Goal: Task Accomplishment & Management: Use online tool/utility

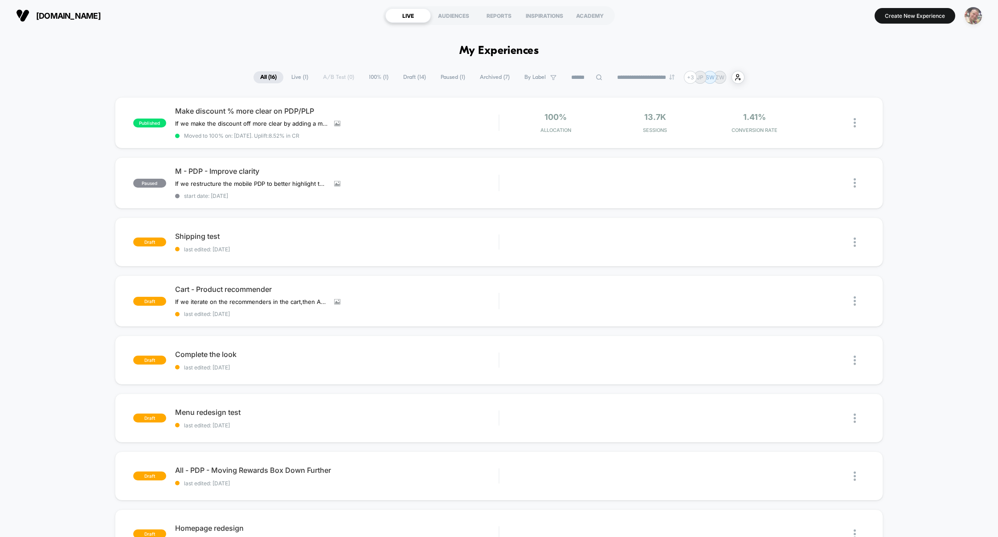
click at [972, 21] on img "button" at bounding box center [973, 15] width 17 height 17
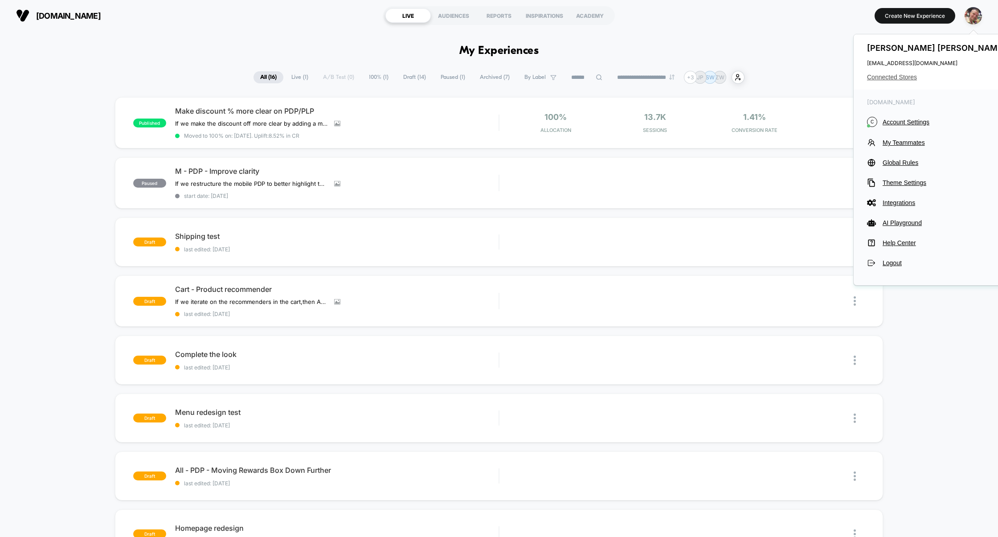
click at [909, 79] on span "Connected Stores" at bounding box center [937, 77] width 141 height 7
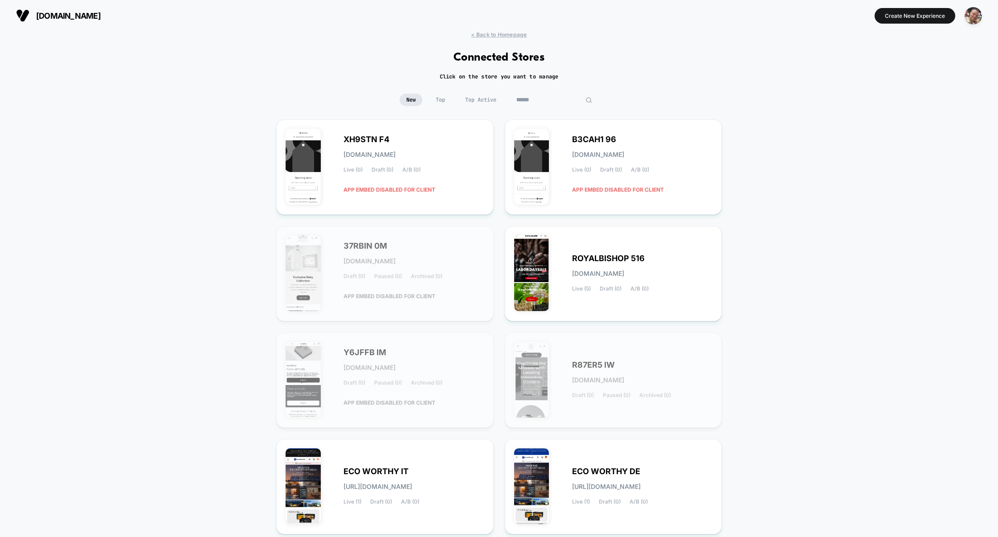
click at [548, 102] on input at bounding box center [554, 100] width 89 height 12
paste input "*********"
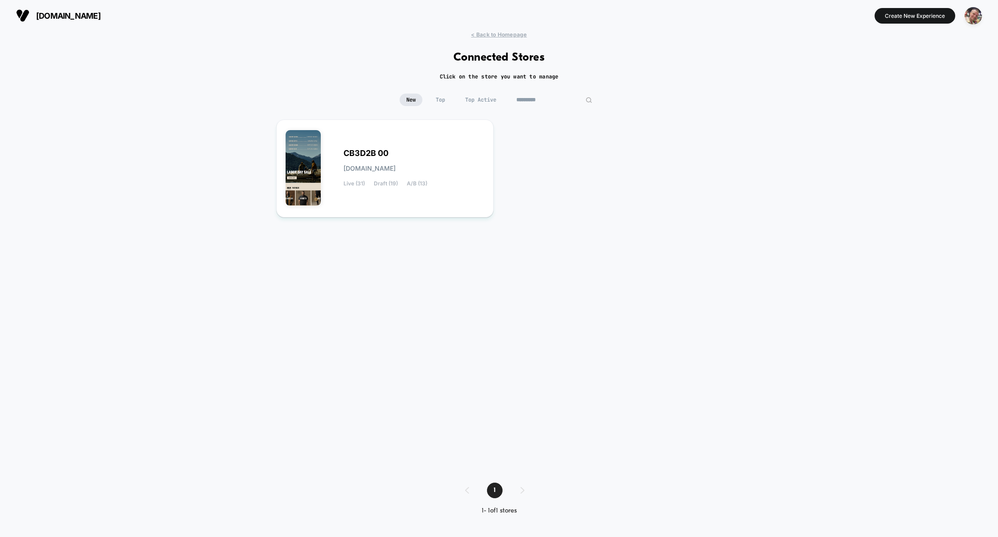
type input "*********"
click at [393, 145] on div "CB3D2B 00 [DOMAIN_NAME] Live (31) Draft (19) A/B (13)" at bounding box center [385, 168] width 199 height 79
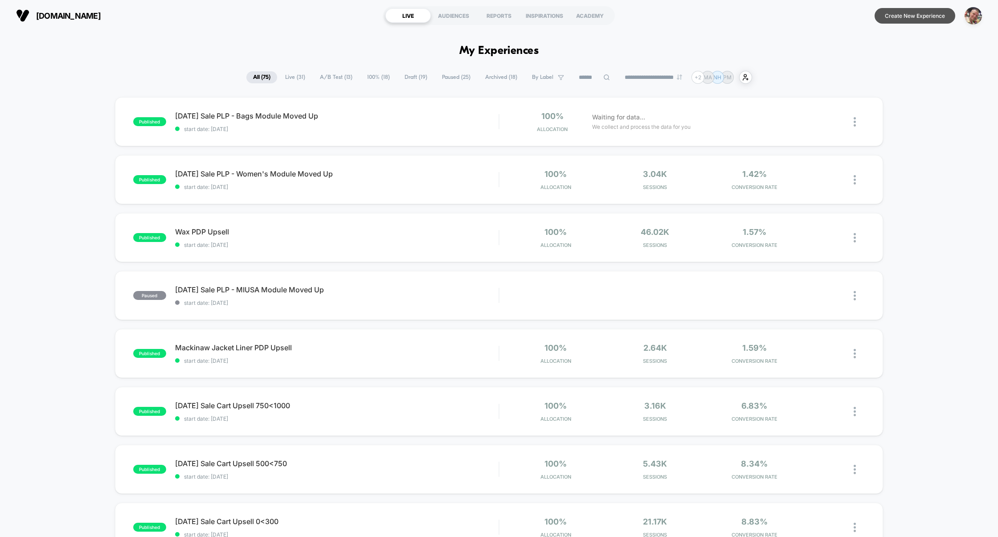
click at [921, 13] on button "Create New Experience" at bounding box center [915, 16] width 81 height 16
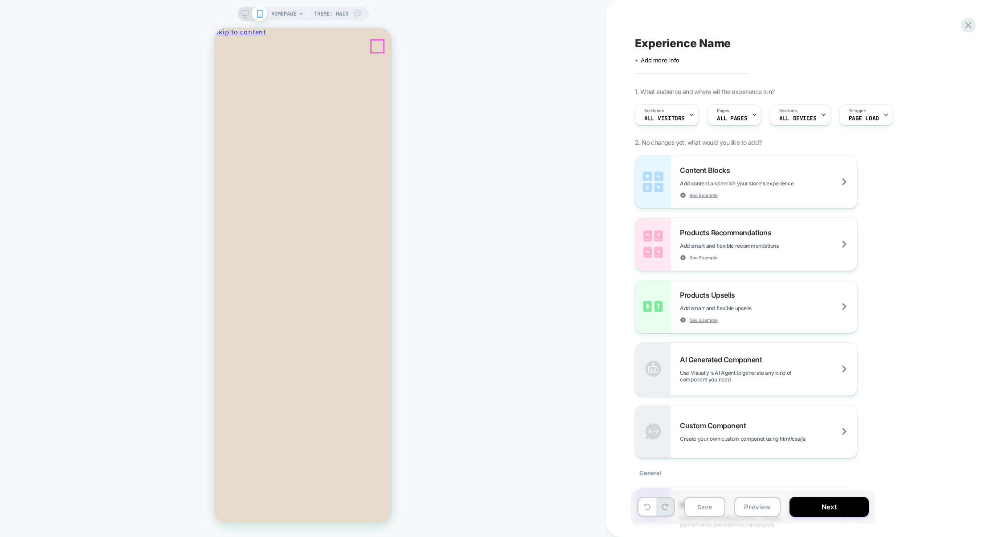
click at [253, 51] on icon "Close" at bounding box center [253, 47] width 0 height 7
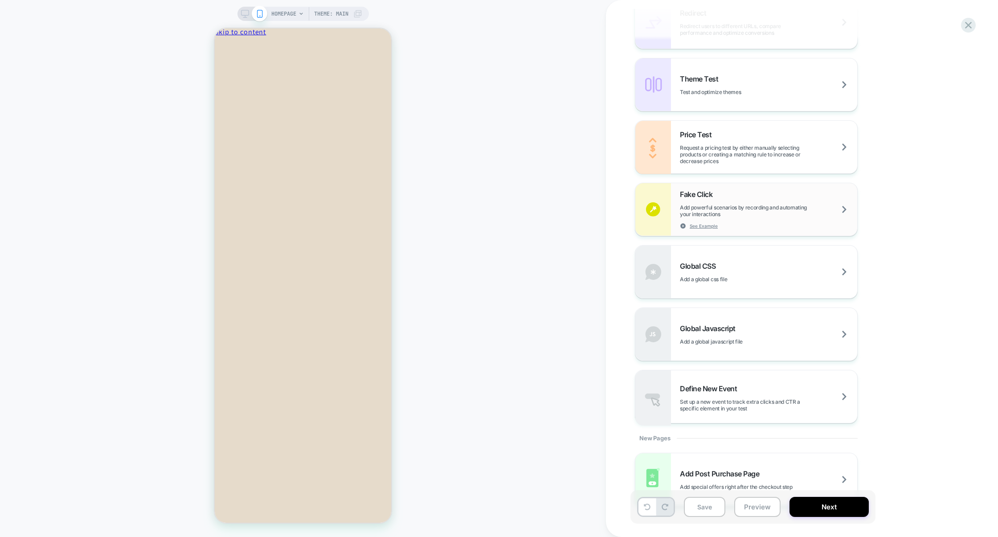
scroll to position [518, 0]
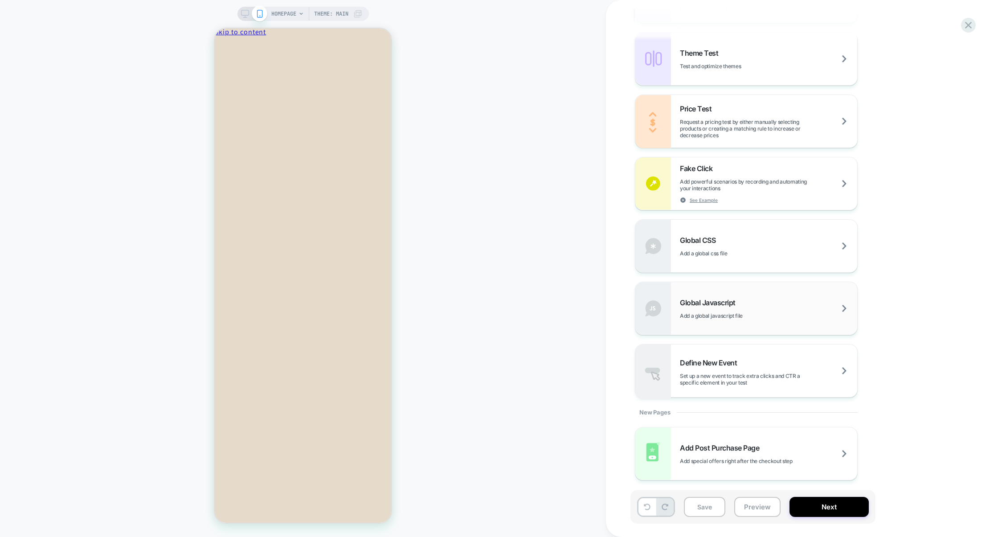
click at [756, 313] on span "Add a global javascript file" at bounding box center [733, 315] width 107 height 7
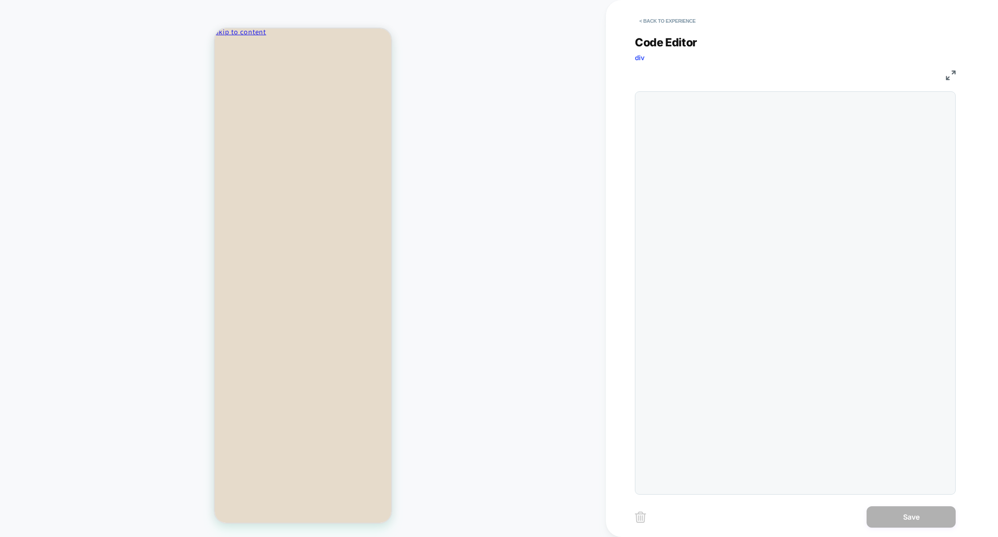
click at [755, 220] on div at bounding box center [795, 292] width 321 height 403
click at [755, 220] on div at bounding box center [812, 292] width 275 height 393
type textarea "**********"
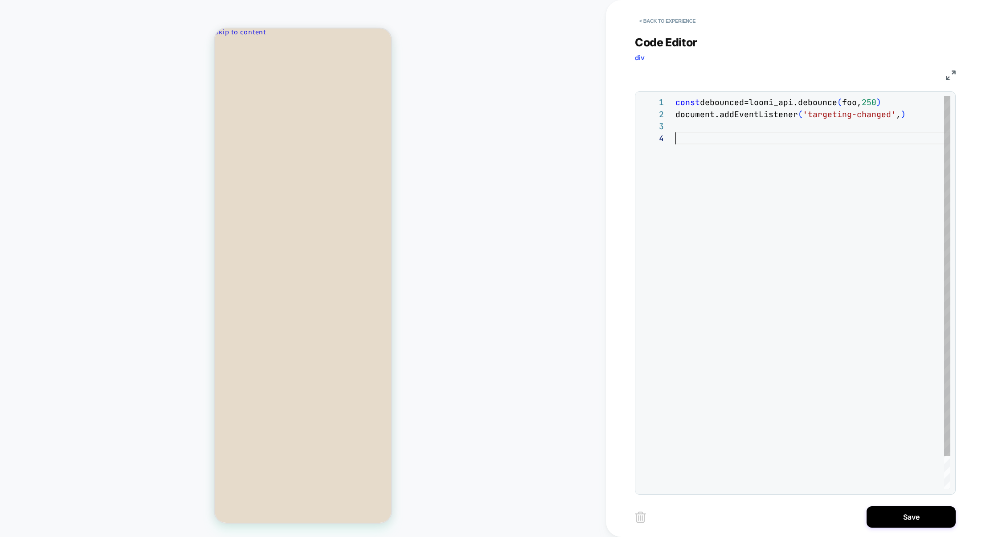
scroll to position [36, 0]
click at [777, 257] on div "const debounced=loomi_api.debounce ( foo, 250 ) document.addEventListener ( 'ta…" at bounding box center [812, 322] width 275 height 453
click at [727, 102] on div "const debounced=loomi_api.debounce ( foo, 250 ) document.addEventListener ( 'ta…" at bounding box center [812, 322] width 275 height 453
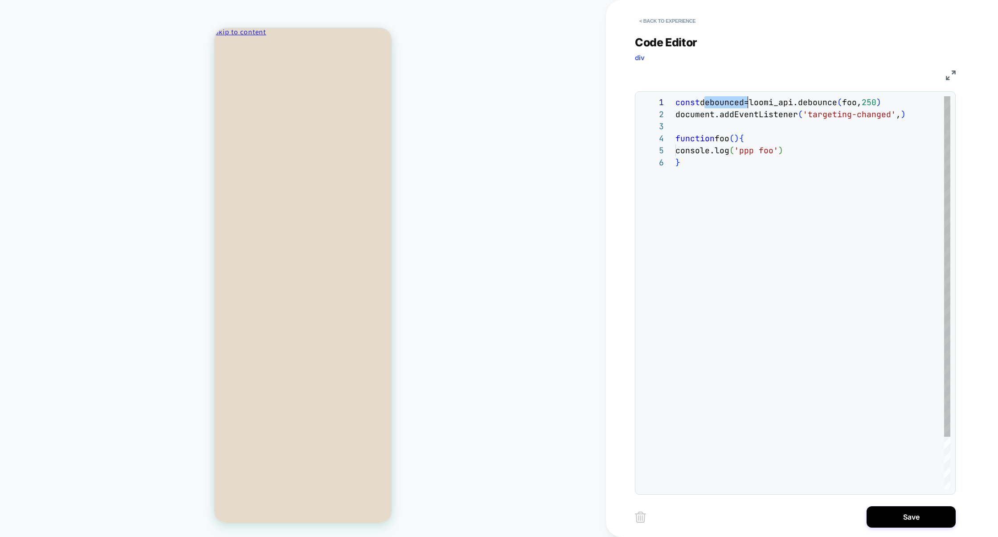
scroll to position [0, 72]
click at [896, 114] on div "const debounced=loomi_api.debounce ( foo, 250 ) document.addEventListener ( 'ta…" at bounding box center [812, 322] width 275 height 453
click at [847, 167] on div "const debounced=loomi_api.debounce ( foo, 250 ) document.addEventListener ( 'ta…" at bounding box center [820, 322] width 295 height 453
click at [777, 197] on div "const debounced=loomi_api.debounce ( foo, 250 ) document.addEventListener ( 'ta…" at bounding box center [820, 322] width 295 height 453
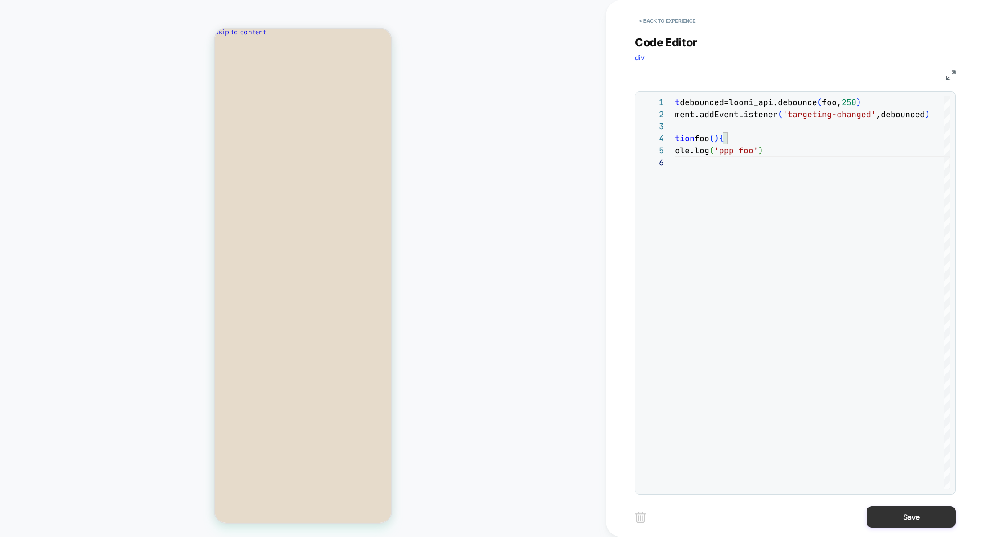
type textarea "**********"
click at [904, 516] on button "Save" at bounding box center [911, 516] width 89 height 21
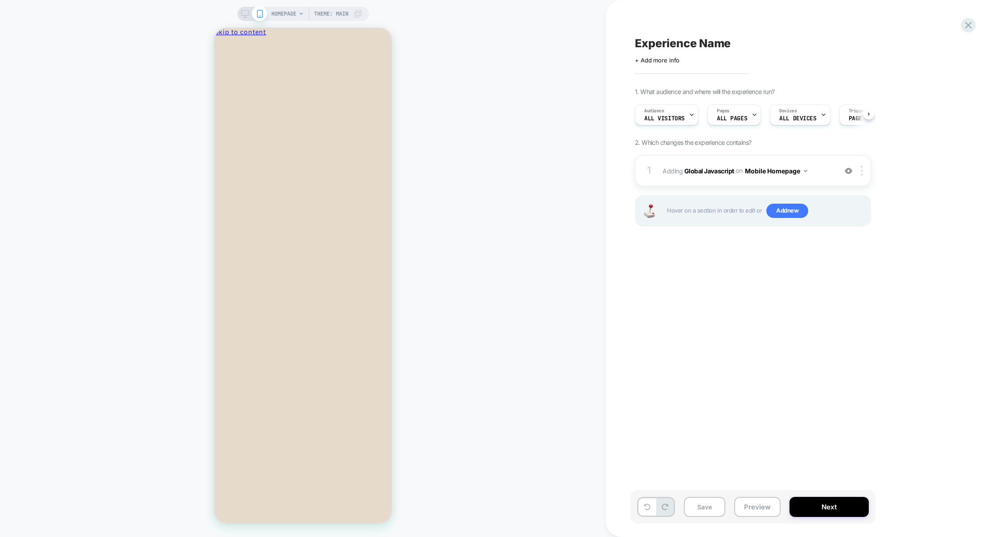
scroll to position [0, 0]
click at [863, 175] on img at bounding box center [862, 171] width 2 height 10
click at [846, 270] on div "Target All Devices" at bounding box center [862, 266] width 79 height 25
click at [763, 499] on button "Preview" at bounding box center [757, 507] width 46 height 20
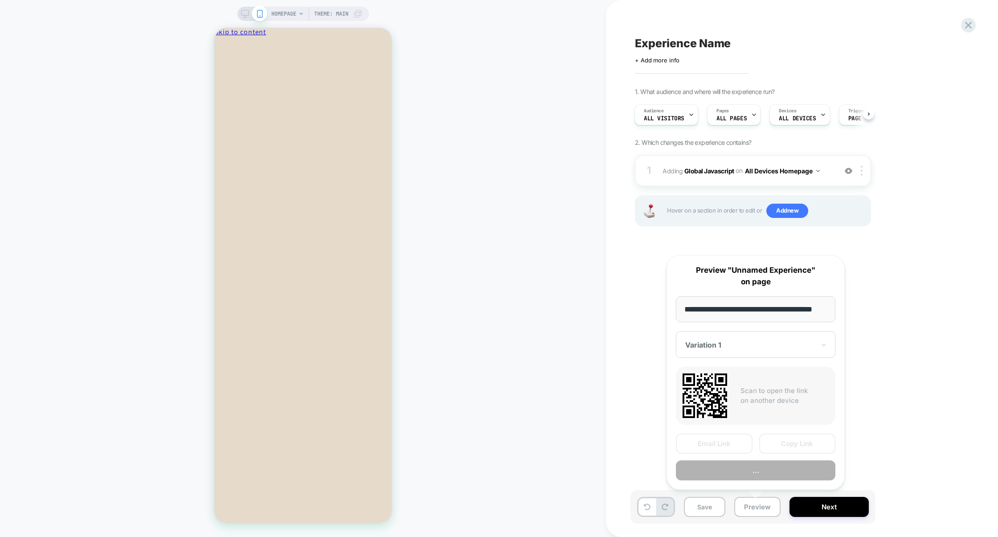
scroll to position [0, 13]
click at [754, 476] on button "Preview" at bounding box center [755, 471] width 159 height 20
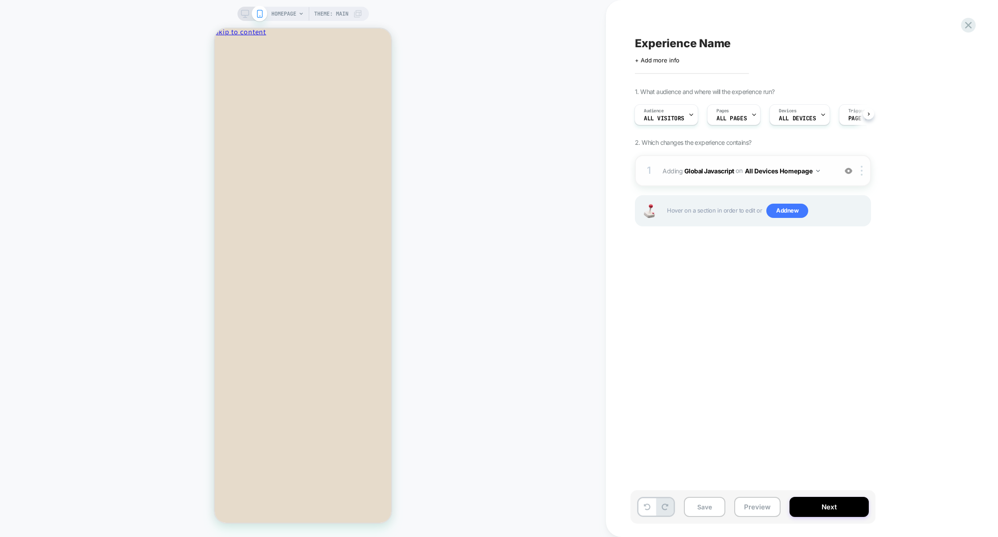
click at [777, 180] on div "1 Adding Global Javascript on All Devices Homepage Add Before Add After Target …" at bounding box center [753, 170] width 236 height 31
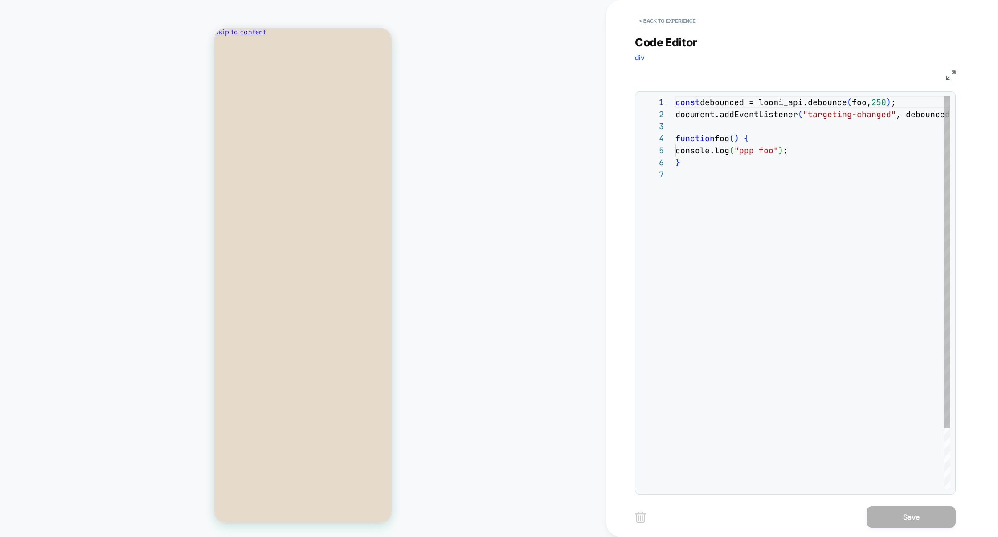
scroll to position [72, 0]
click at [882, 105] on div "const debounced = loomi_api.debounce ( foo, 250 ) ; document.addEventListener (…" at bounding box center [827, 328] width 304 height 465
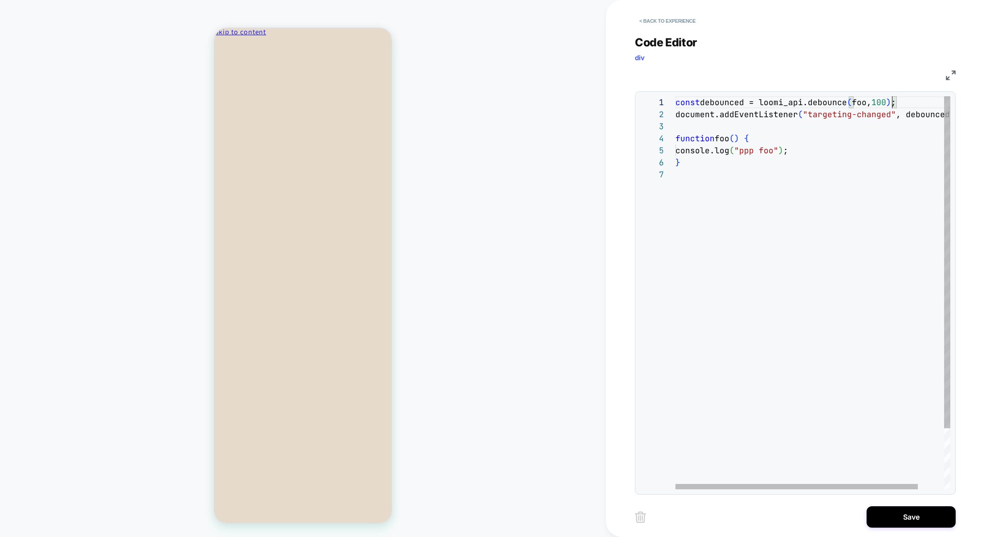
scroll to position [0, 221]
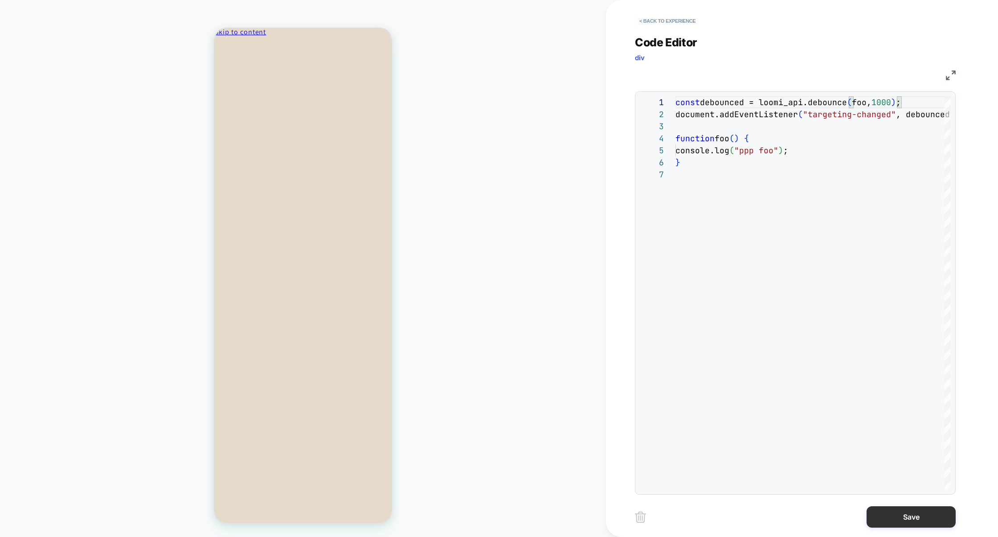
type textarea "**********"
click at [907, 521] on button "Save" at bounding box center [911, 516] width 89 height 21
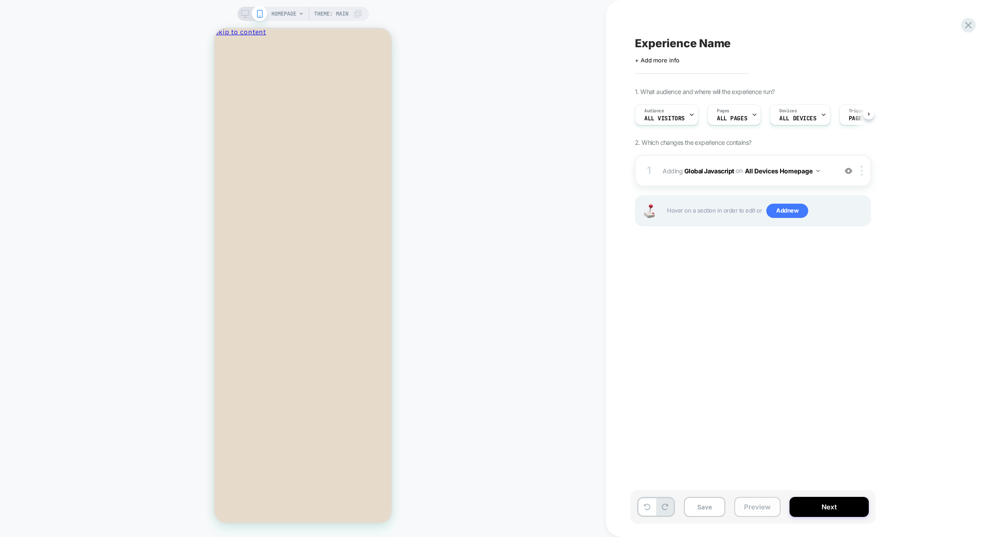
click at [757, 506] on button "Preview" at bounding box center [757, 507] width 46 height 20
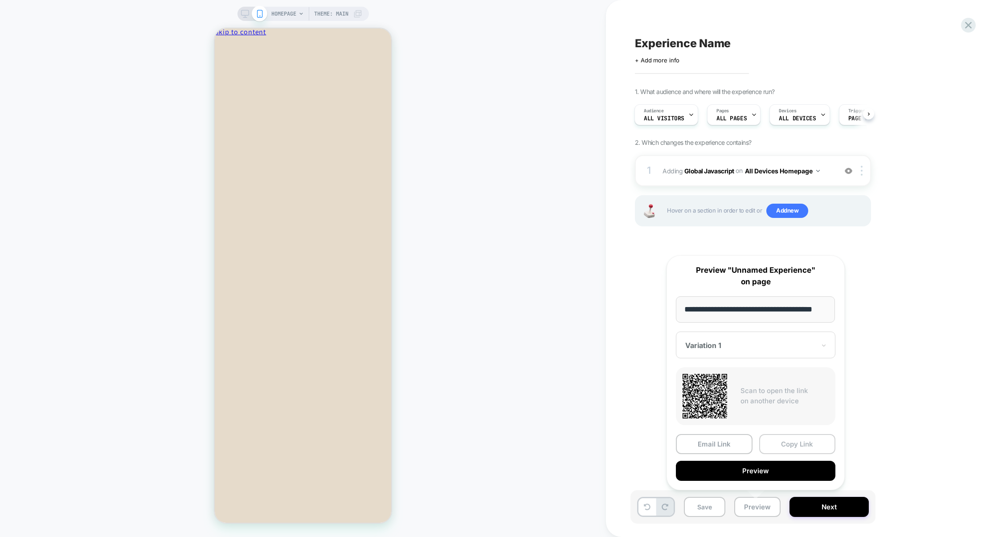
scroll to position [0, 0]
click at [790, 449] on button "Copy Link" at bounding box center [797, 444] width 77 height 20
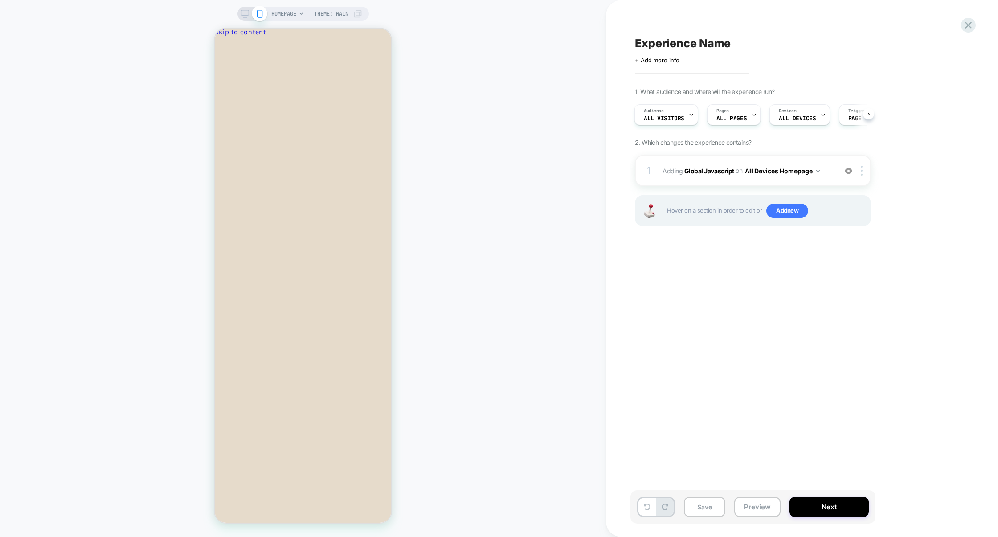
click at [700, 189] on div "1 Adding Global Javascript on All Devices Homepage Add Before Add After Target …" at bounding box center [753, 202] width 236 height 94
click at [705, 185] on div "1 Adding Global Javascript on All Devices Homepage Add Before Add After Target …" at bounding box center [753, 170] width 236 height 31
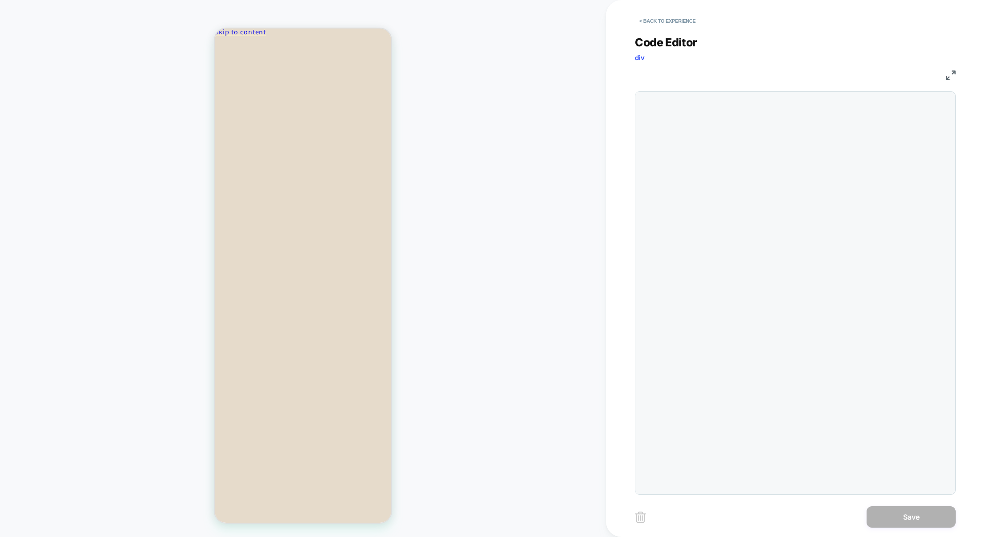
scroll to position [72, 0]
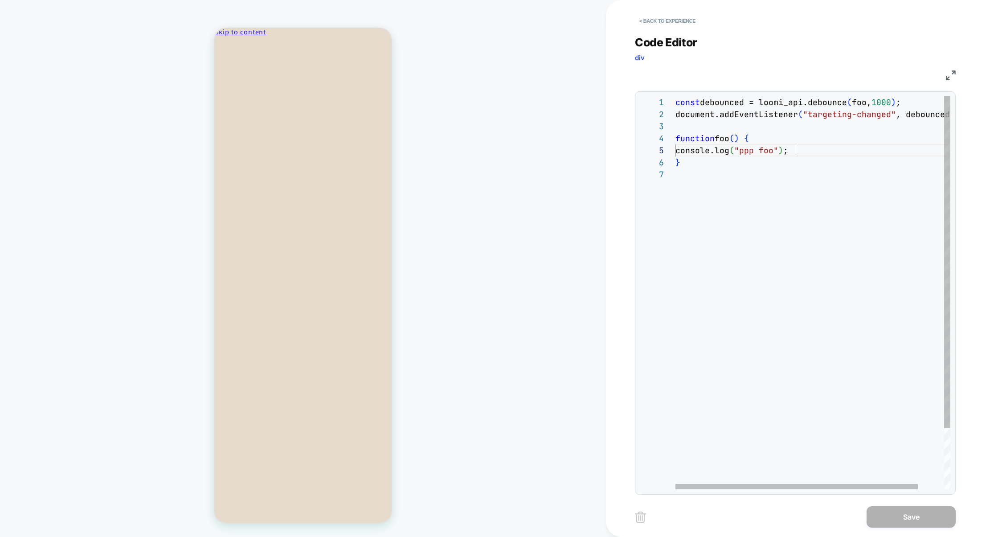
click at [801, 151] on div "const debounced = loomi_api.debounce ( foo, 1000 ) ; document.addEventListener …" at bounding box center [827, 328] width 304 height 465
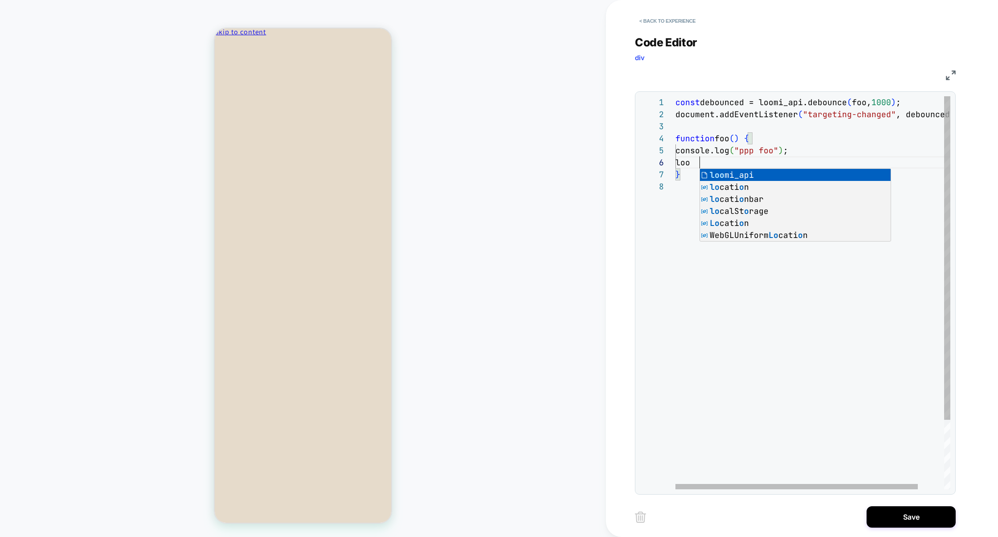
scroll to position [60, 34]
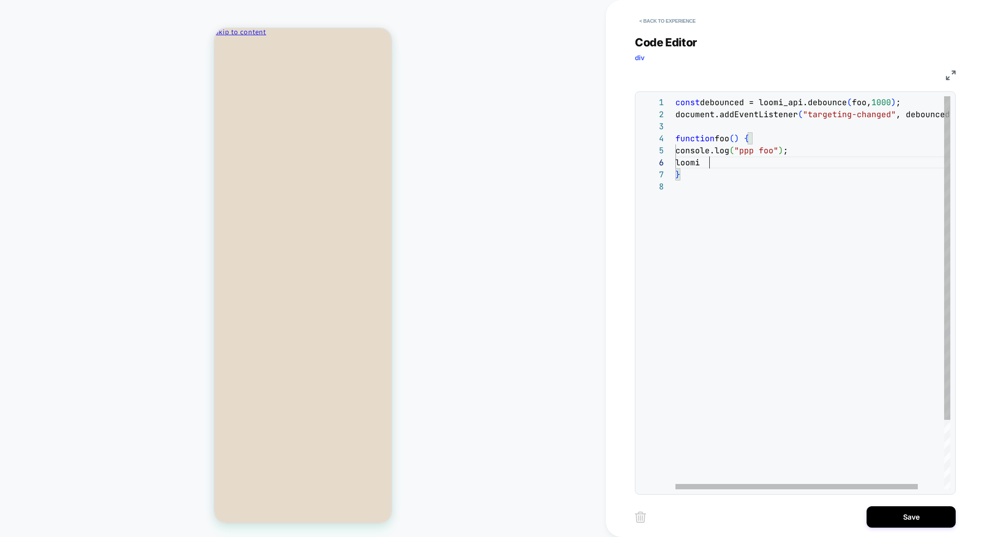
click at [719, 160] on div "const debounced = loomi_api.debounce ( foo, 1000 ) ; document.addEventListener …" at bounding box center [827, 334] width 304 height 477
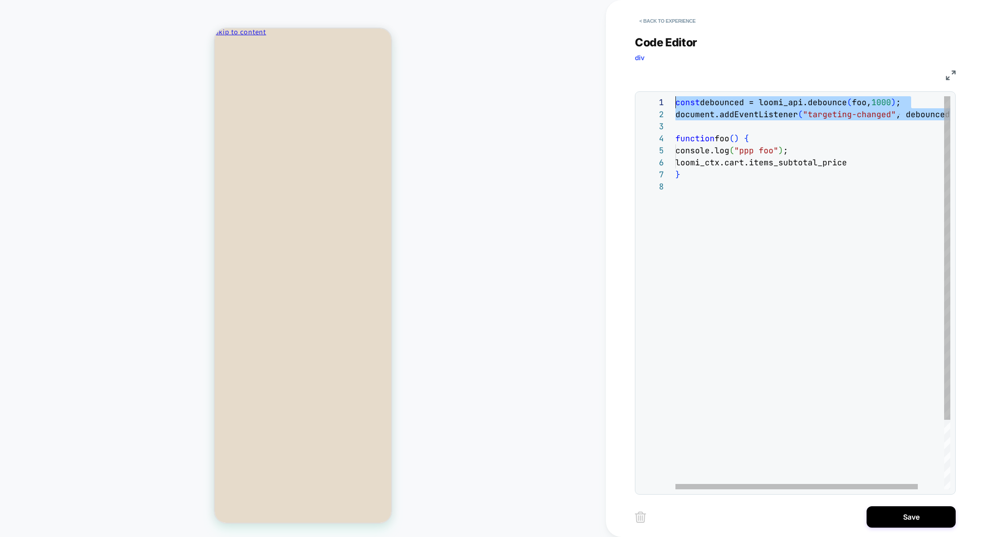
scroll to position [0, 0]
drag, startPoint x: 680, startPoint y: 126, endPoint x: 632, endPoint y: 75, distance: 70.0
click at [632, 75] on div "**********" at bounding box center [802, 268] width 392 height 537
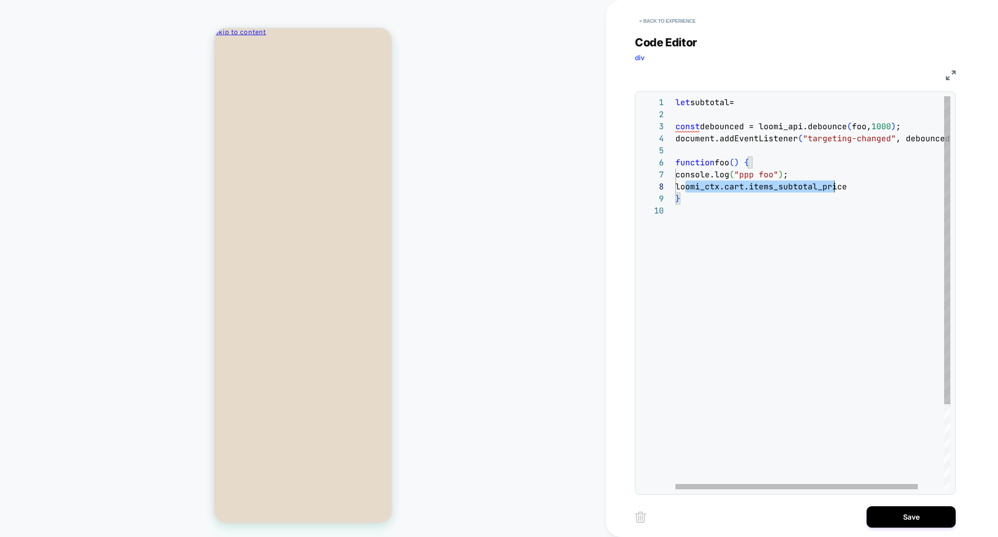
scroll to position [84, 178]
drag, startPoint x: 684, startPoint y: 185, endPoint x: 901, endPoint y: 186, distance: 216.5
click at [901, 186] on div "loomi_ctx.cart.items_subtotal_price" at bounding box center [827, 186] width 304 height 12
click at [795, 103] on div "let subtotal= document.addEventListener ( "targeting-changed" , debounced ) ; f…" at bounding box center [827, 346] width 304 height 501
click at [783, 104] on div "let subtotal=loomi_ctx.cart.items_subtotal_price document.addEventListener ( "t…" at bounding box center [827, 346] width 304 height 501
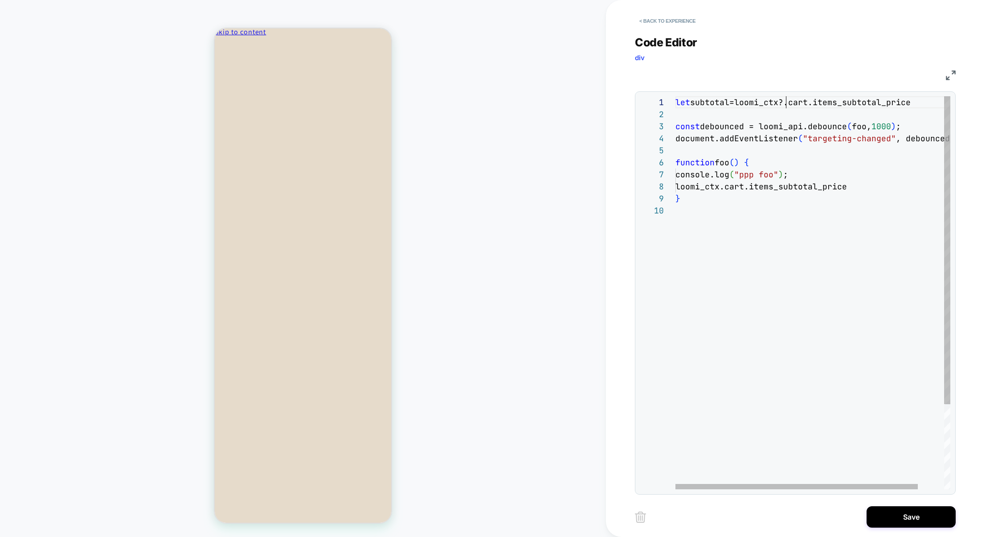
scroll to position [0, 110]
click at [852, 111] on div "let subtotal=loomi_ctx?.cart.items_subtotal_price document.addEventListener ( "…" at bounding box center [827, 346] width 304 height 501
click at [715, 105] on div "let subtotal=loomi_ctx?.cart.items_subtotal_price document.addEventListener ( "…" at bounding box center [827, 346] width 304 height 501
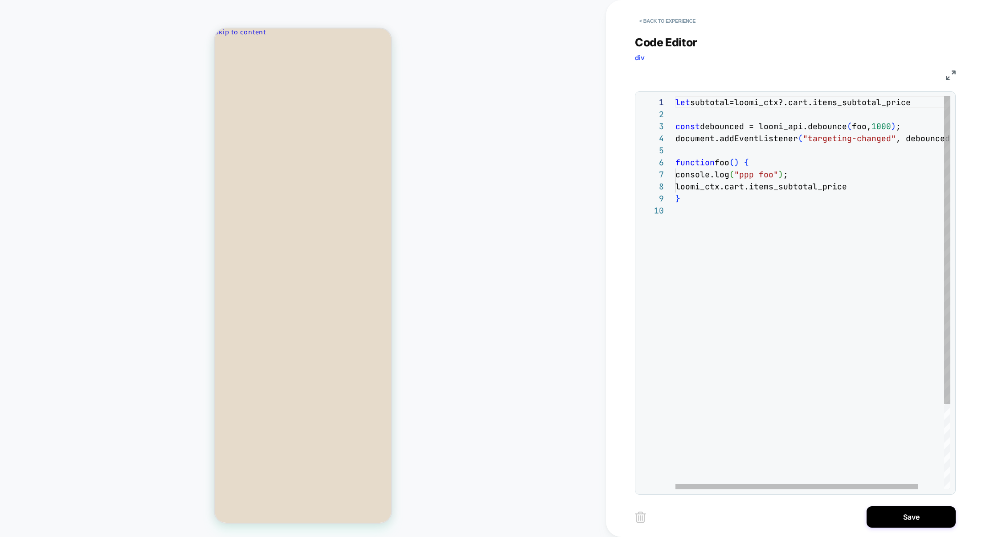
scroll to position [0, 58]
click at [915, 102] on div "let subtotal=loomi_ctx?.cart.items_subtotal_price document.addEventListener ( "…" at bounding box center [827, 346] width 304 height 501
click at [898, 160] on div "let subtotal=loomi_ctx?.cart.items_subtotal_price|| 0 document.addEventListener…" at bounding box center [827, 346] width 304 height 501
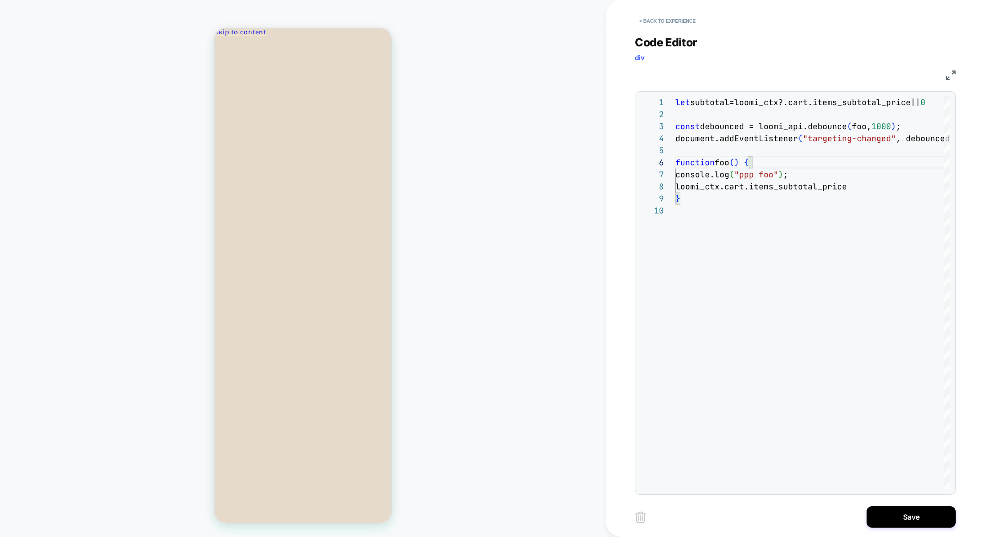
click at [718, 98] on div "let subtotal=loomi_ctx?.cart.items_subtotal_price|| 0 document.addEventListener…" at bounding box center [827, 346] width 304 height 501
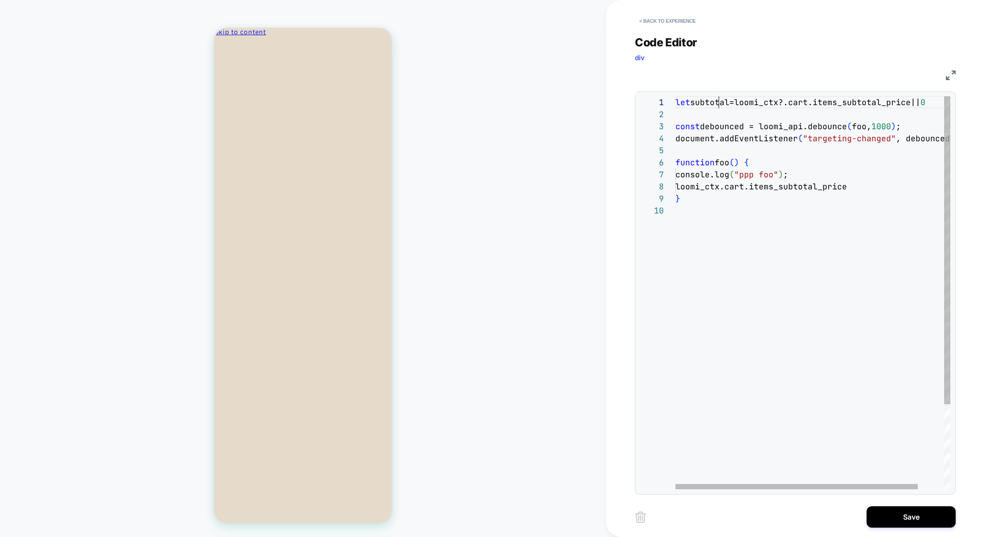
click at [718, 98] on div "let subtotal=loomi_ctx?.cart.items_subtotal_price|| 0 document.addEventListener…" at bounding box center [827, 346] width 304 height 501
click at [676, 188] on div "let subtotal=loomi_ctx?.cart.items_subtotal_price|| 0 document.addEventListener…" at bounding box center [827, 346] width 304 height 501
click at [801, 175] on div "let subtotal=loomi_ctx?.cart.items_subtotal_price|| 0 document.addEventListener…" at bounding box center [827, 346] width 304 height 501
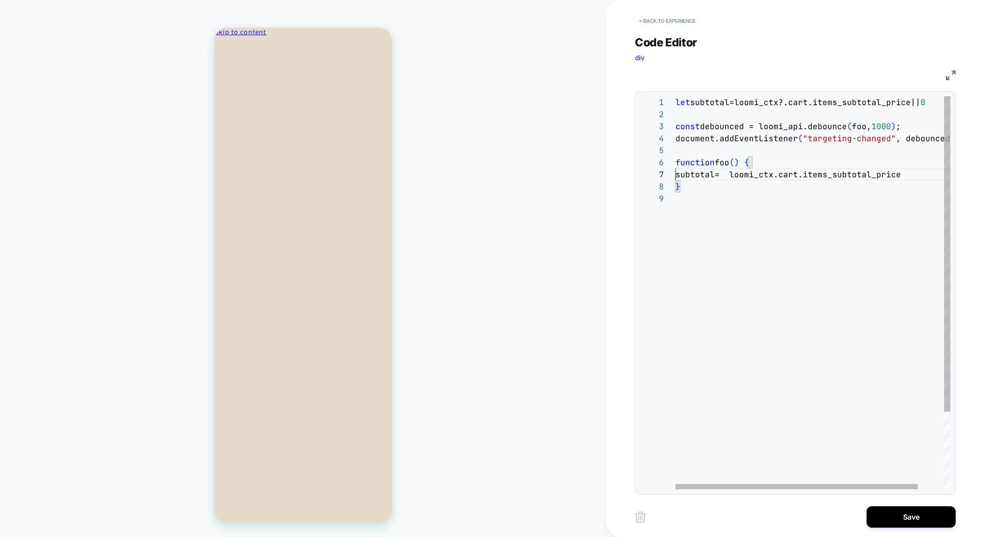
scroll to position [72, 0]
click at [912, 175] on div "let subtotal=loomi_ctx?.cart.items_subtotal_price|| 0 document.addEventListener…" at bounding box center [827, 340] width 304 height 489
click at [690, 178] on div "let subtotal=loomi_ctx?.cart.items_subtotal_price|| 0 document.addEventListener…" at bounding box center [827, 358] width 304 height 525
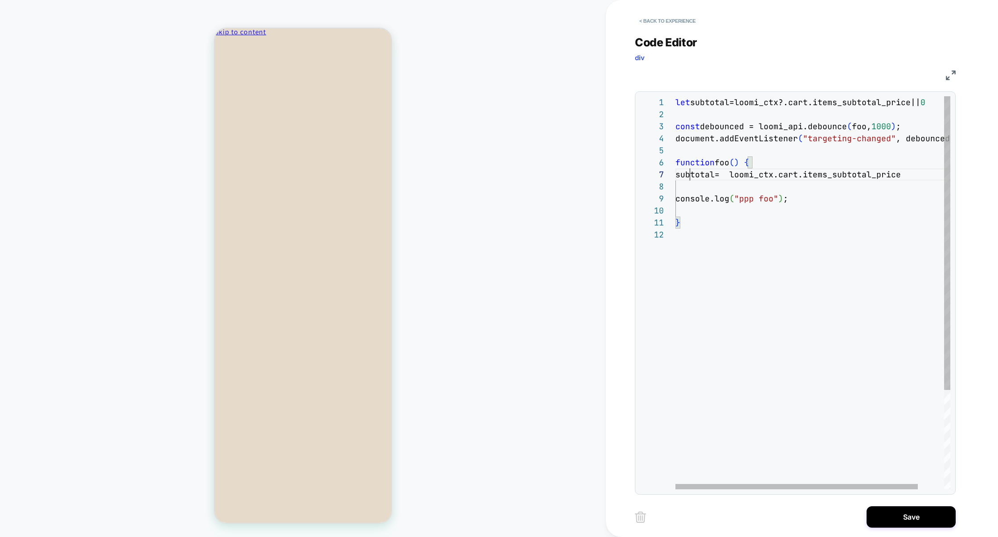
scroll to position [72, 38]
click at [786, 202] on div "let subtotal=loomi_ctx?.cart.items_subtotal_price|| 0 document.addEventListener…" at bounding box center [827, 358] width 304 height 525
click at [777, 198] on div "let subtotal=loomi_ctx?.cart.items_subtotal_price|| 0 document.addEventListener…" at bounding box center [827, 358] width 304 height 525
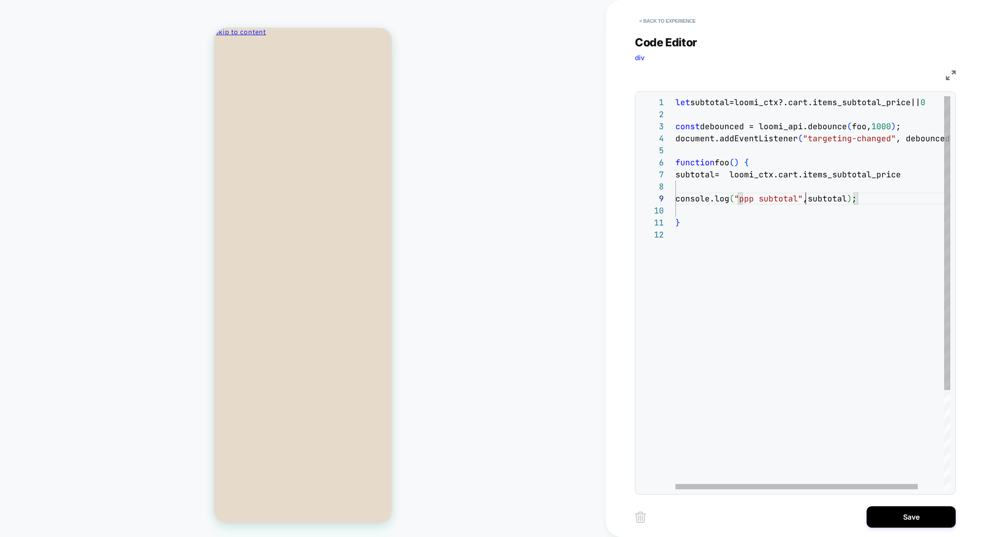
scroll to position [12, 0]
click at [782, 232] on div "let subtotal=loomi_ctx?.cart.items_subtotal_price|| 0 document.addEventListener…" at bounding box center [827, 358] width 304 height 525
click at [709, 297] on div "let subtotal=loomi_ctx?.cart.items_subtotal_price|| 0 document.addEventListener…" at bounding box center [827, 358] width 304 height 525
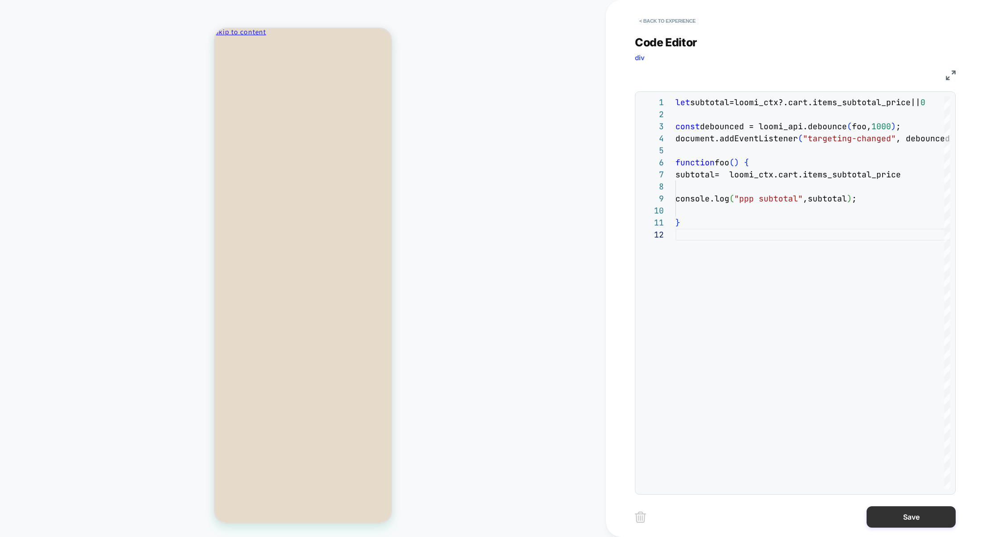
type textarea "*"
click at [918, 507] on button "Save" at bounding box center [911, 516] width 89 height 21
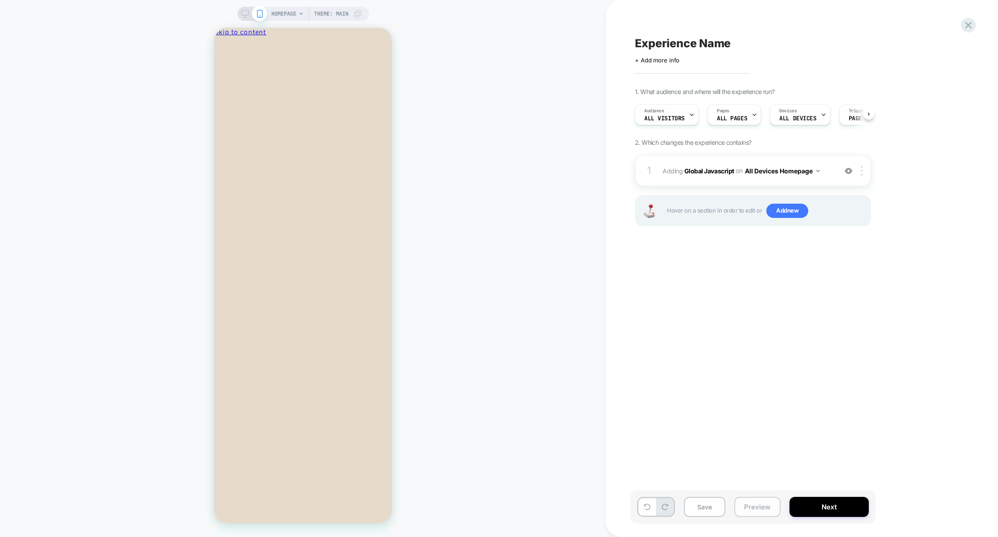
scroll to position [0, 0]
click at [757, 503] on button "Preview" at bounding box center [757, 507] width 46 height 20
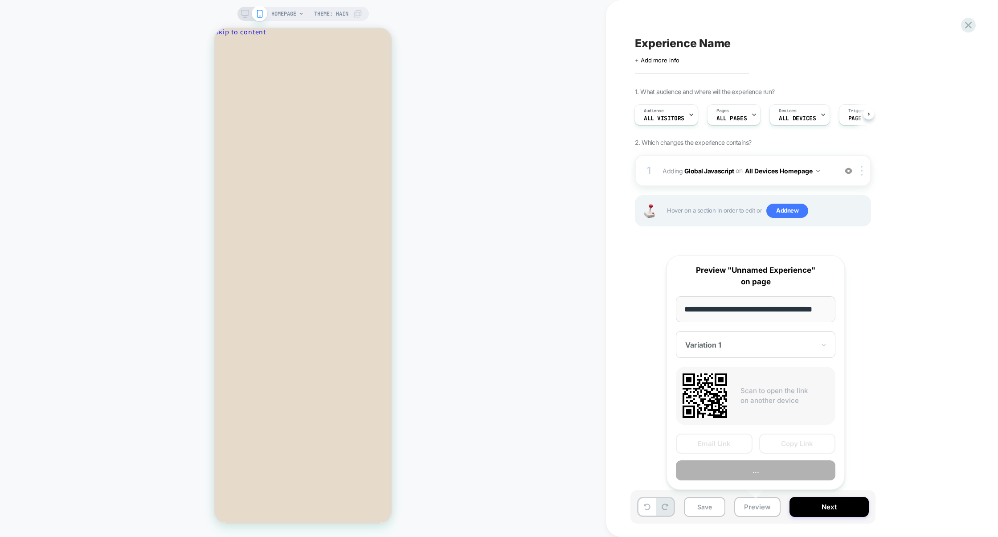
scroll to position [0, 13]
click at [758, 470] on button "Preview" at bounding box center [755, 471] width 159 height 20
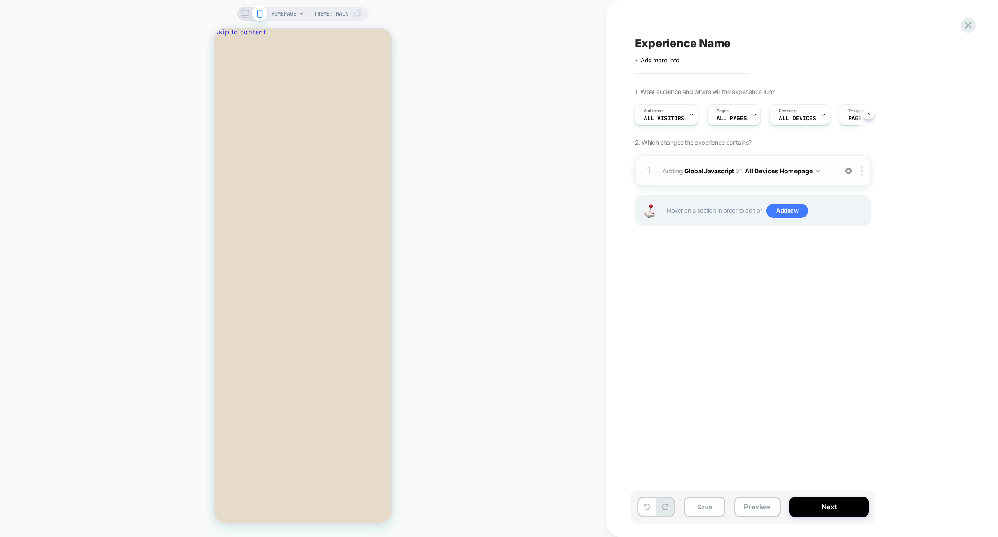
click at [752, 160] on div "1 Adding Global Javascript on All Devices Homepage Add Before Add After Target …" at bounding box center [753, 170] width 236 height 31
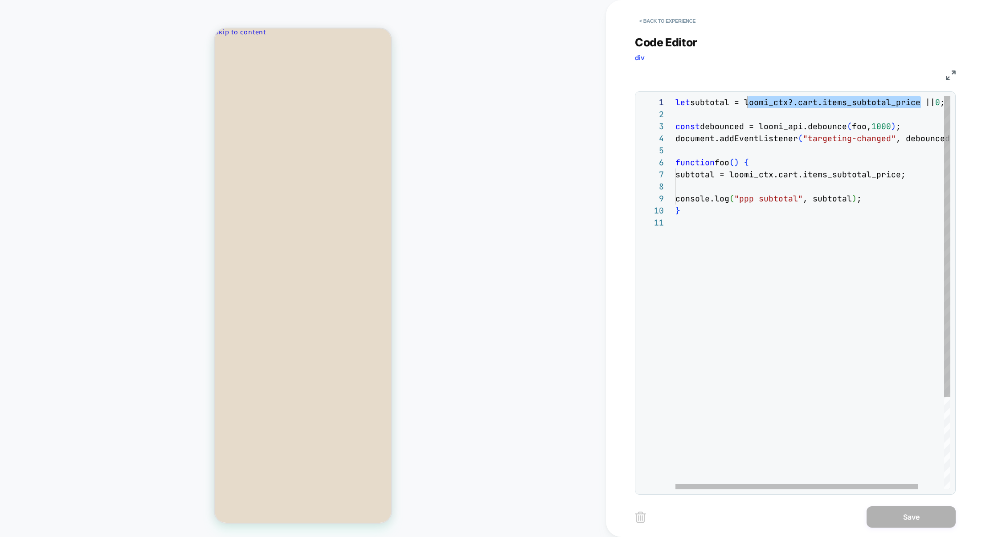
scroll to position [0, 72]
drag, startPoint x: 922, startPoint y: 105, endPoint x: 749, endPoint y: 105, distance: 172.9
click at [749, 105] on span "subtotal = loomi_ctx?.cart.items_subtotal_price |" at bounding box center [810, 102] width 240 height 10
click at [779, 178] on div "let subtotal = loomi_ctx?.cart.items_subtotal_price | | 0 ; const debounced = l…" at bounding box center [827, 352] width 304 height 513
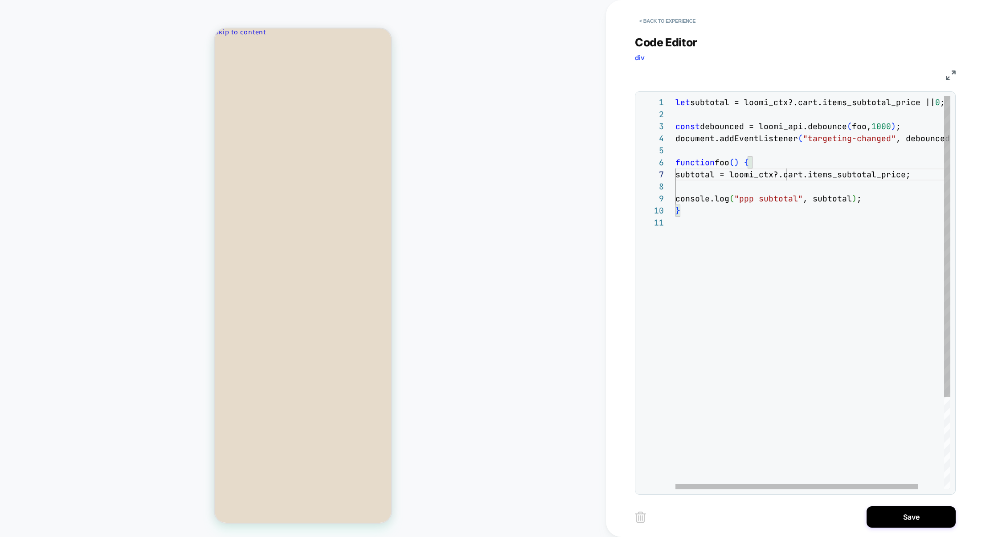
click at [810, 175] on div "let subtotal = loomi_ctx?.cart.items_subtotal_price | | 0 ; const debounced = l…" at bounding box center [827, 352] width 304 height 513
drag, startPoint x: 930, startPoint y: 176, endPoint x: 883, endPoint y: 152, distance: 53.2
click at [918, 171] on div "subtotal = loomi_ctx?.cart?.items_subtotal_price ;" at bounding box center [827, 174] width 304 height 12
click at [817, 103] on div "let subtotal = loomi_ctx?.cart.items_subtotal_price | | 0 ; const debounced = l…" at bounding box center [827, 352] width 304 height 513
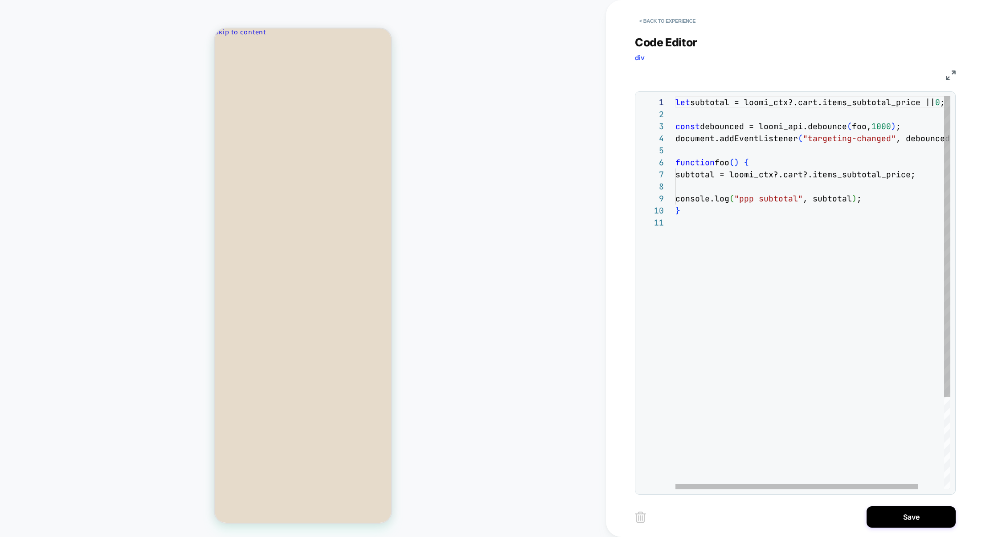
scroll to position [0, 149]
click at [919, 175] on div "let subtotal = loomi_ctx?.cart?.items_subtotal_price || 0 ; const debounced = l…" at bounding box center [827, 352] width 304 height 513
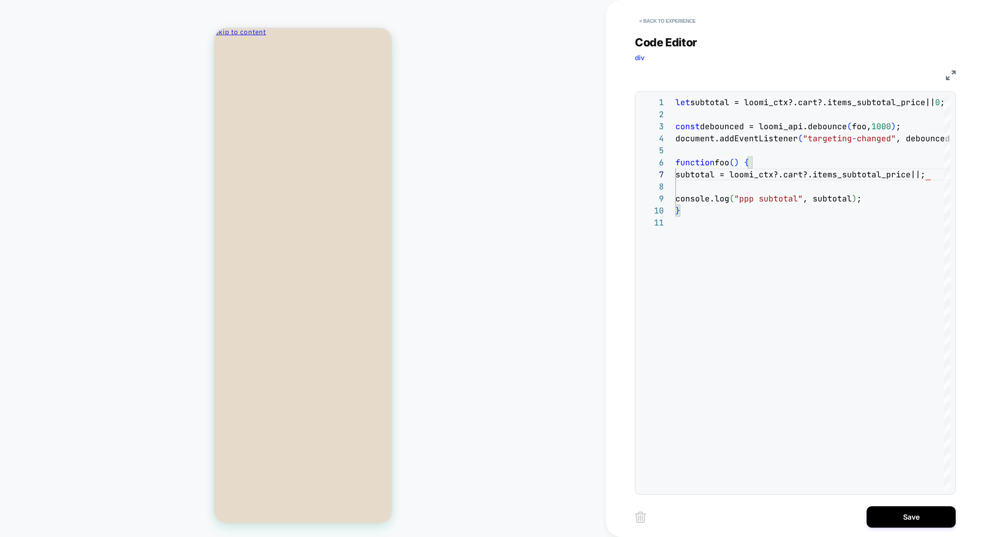
scroll to position [72, 255]
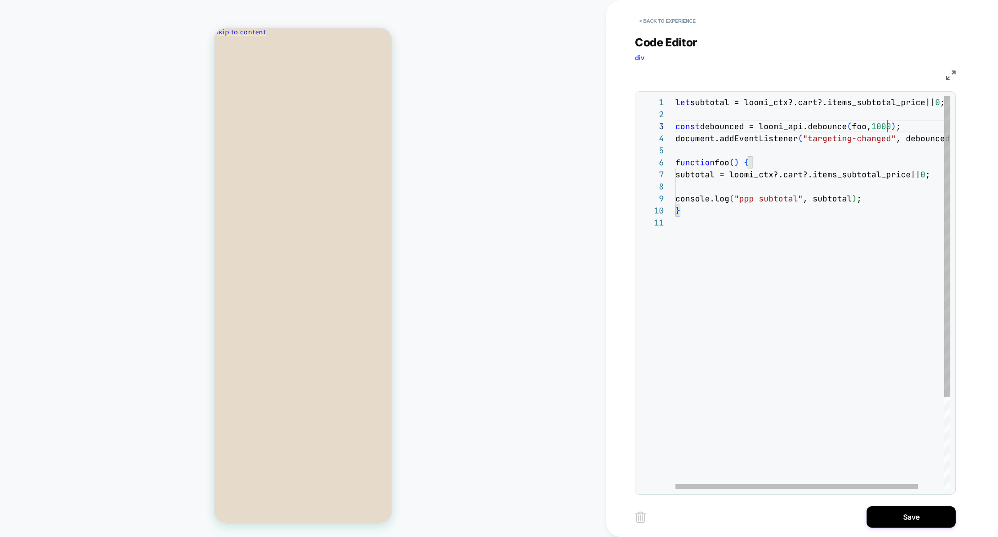
click at [887, 127] on div "let subtotal = loomi_ctx?.cart?.items_subtotal_price || 0 ; const debounced = l…" at bounding box center [827, 352] width 304 height 513
type textarea "**********"
click at [818, 286] on div "let subtotal = loomi_ctx?.cart?.items_subtotal_price || 0 ; const debounced = l…" at bounding box center [827, 352] width 304 height 513
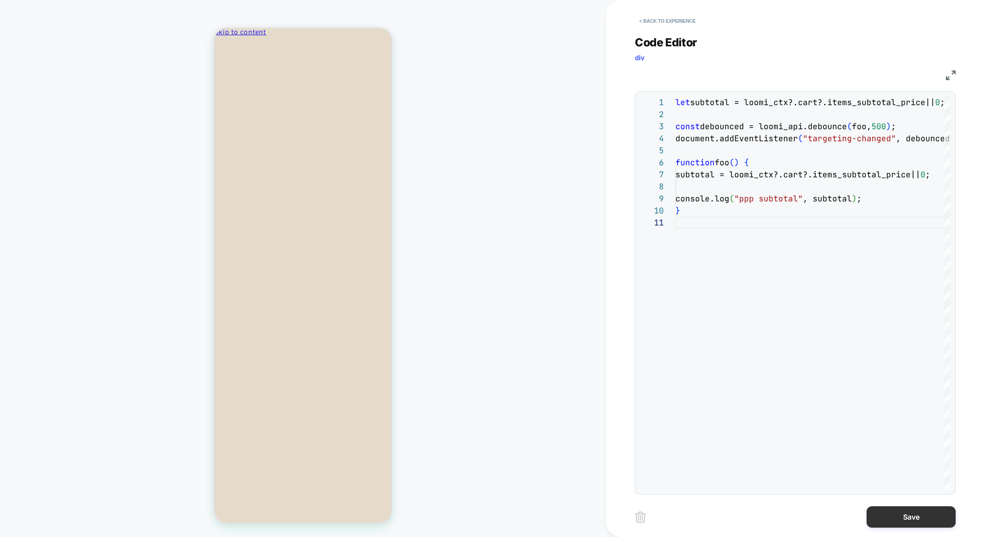
click at [908, 510] on button "Save" at bounding box center [911, 516] width 89 height 21
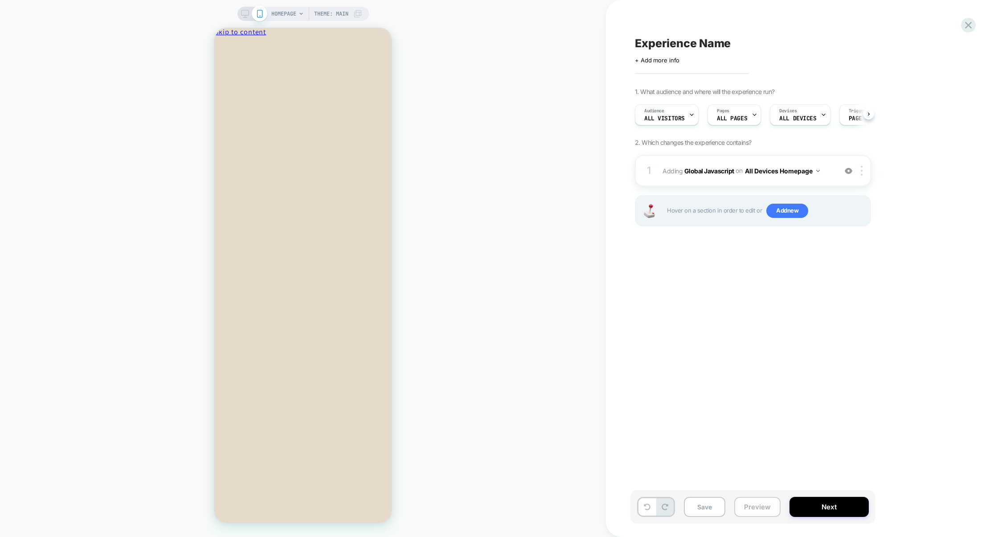
scroll to position [0, 0]
click at [771, 506] on button "Preview" at bounding box center [757, 507] width 46 height 20
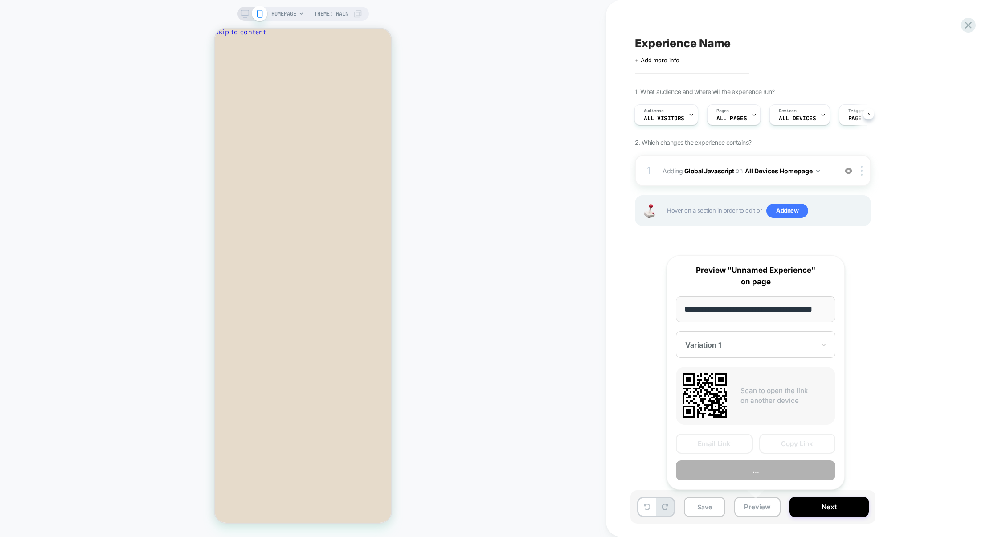
scroll to position [0, 13]
click at [773, 474] on button "Preview" at bounding box center [755, 471] width 159 height 20
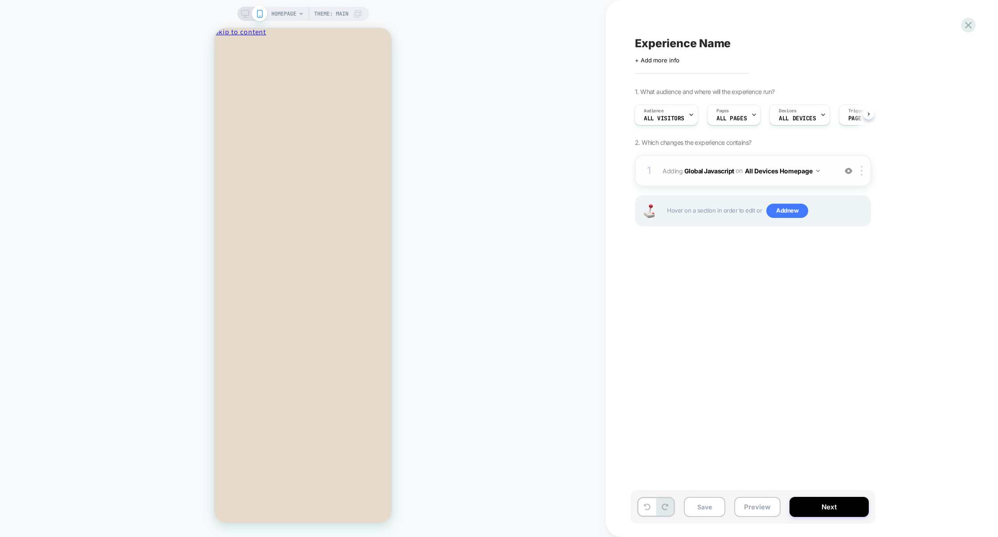
click at [758, 184] on div "1 Adding Global Javascript on All Devices Homepage Add Before Add After Target …" at bounding box center [753, 170] width 236 height 31
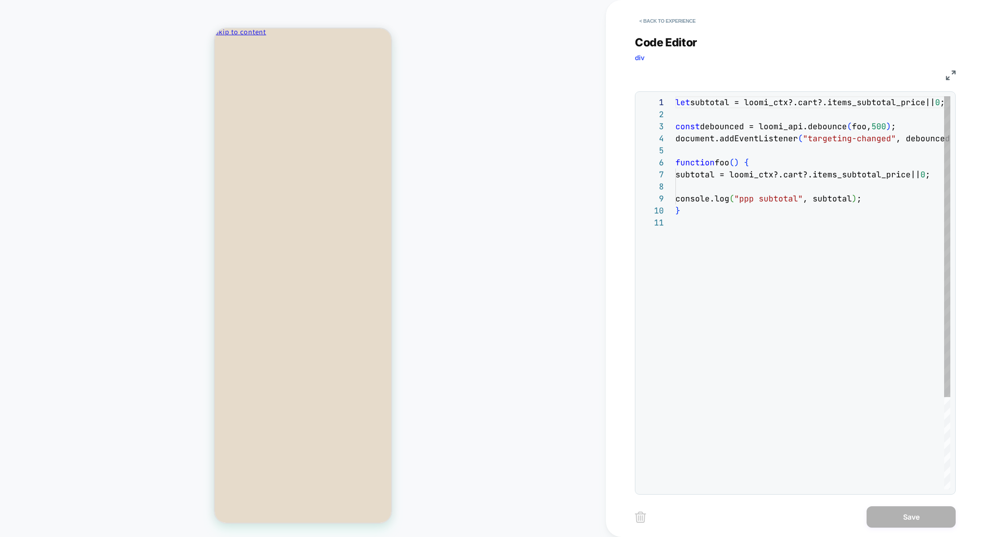
scroll to position [120, 0]
click at [727, 245] on div "let subtotal = loomi_ctx?.cart?.items_subtotal_price || 0 ; const debounced = l…" at bounding box center [827, 352] width 304 height 513
type textarea "**********"
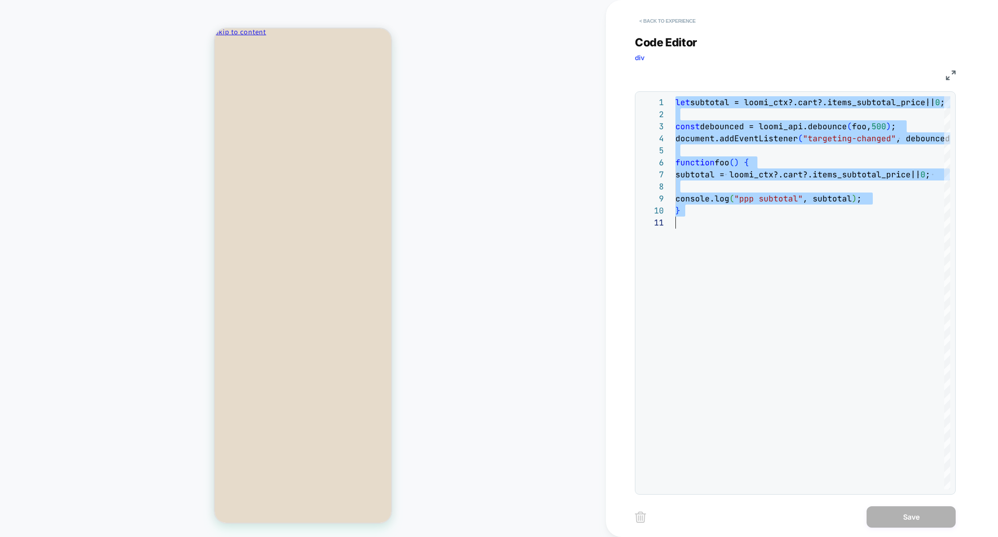
click at [675, 23] on button "< Back to experience" at bounding box center [667, 21] width 65 height 14
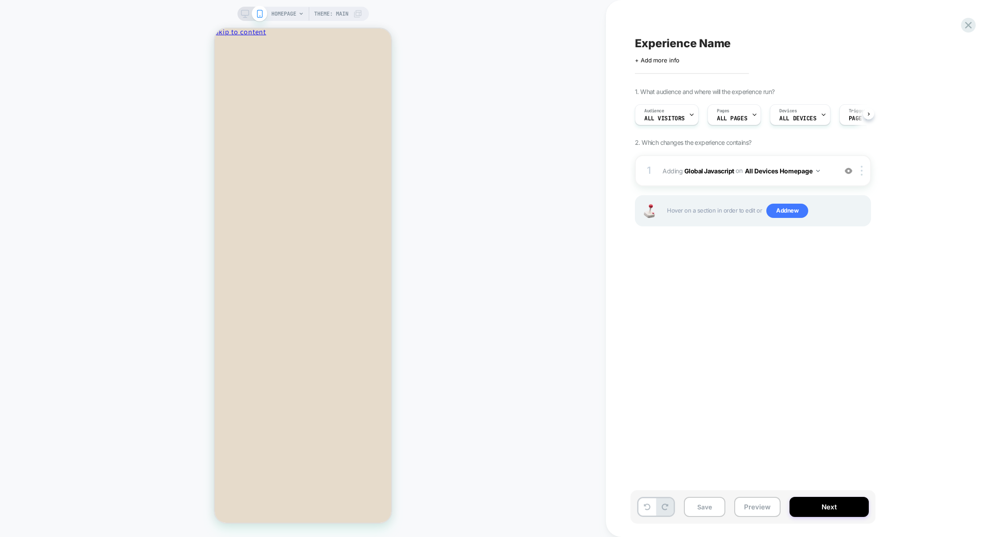
scroll to position [0, 0]
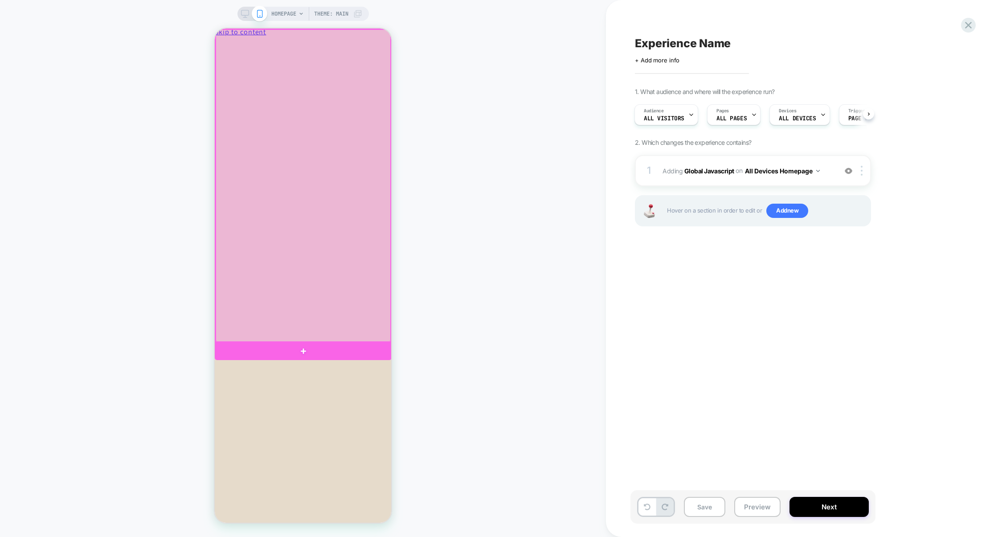
click at [300, 339] on div at bounding box center [303, 185] width 175 height 312
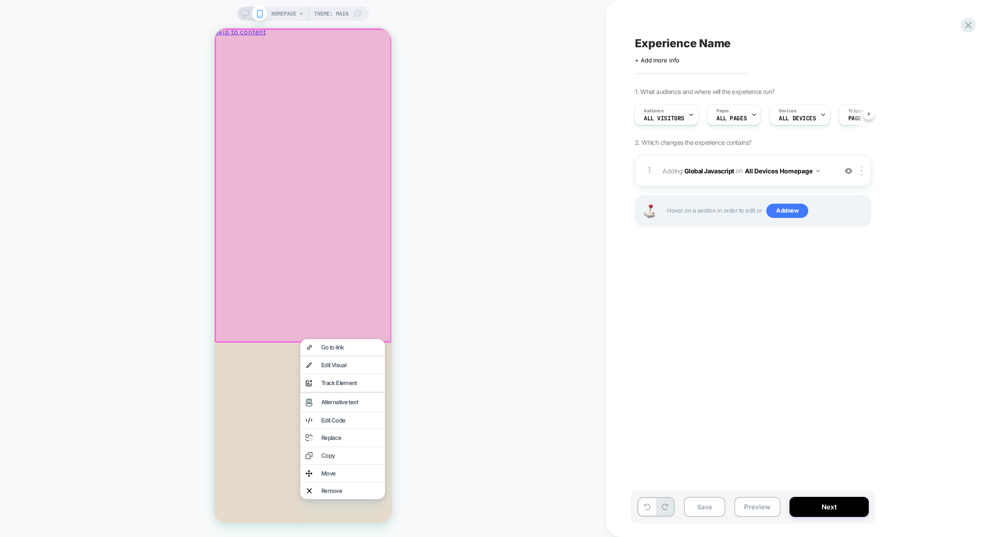
click at [293, 332] on div at bounding box center [303, 186] width 177 height 314
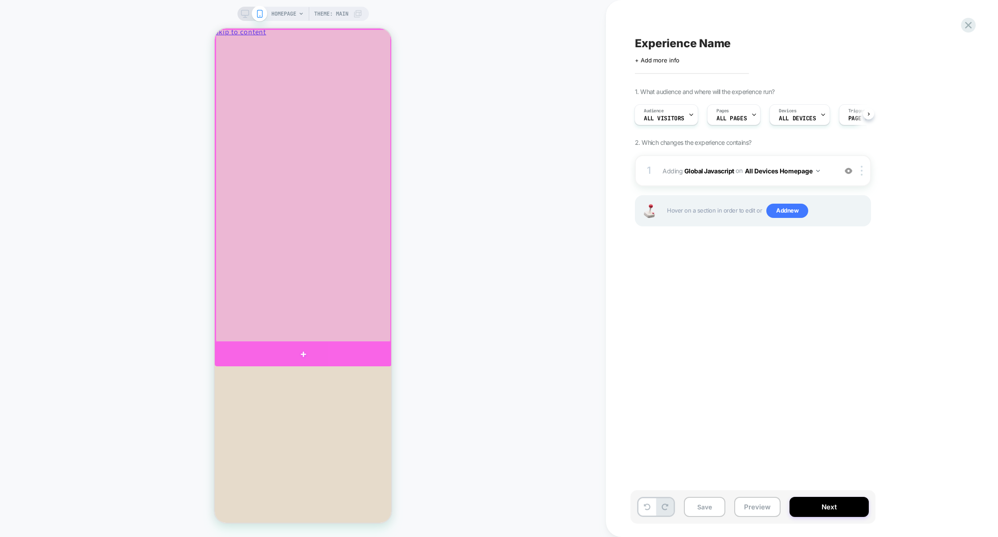
click at [306, 350] on div at bounding box center [303, 355] width 177 height 24
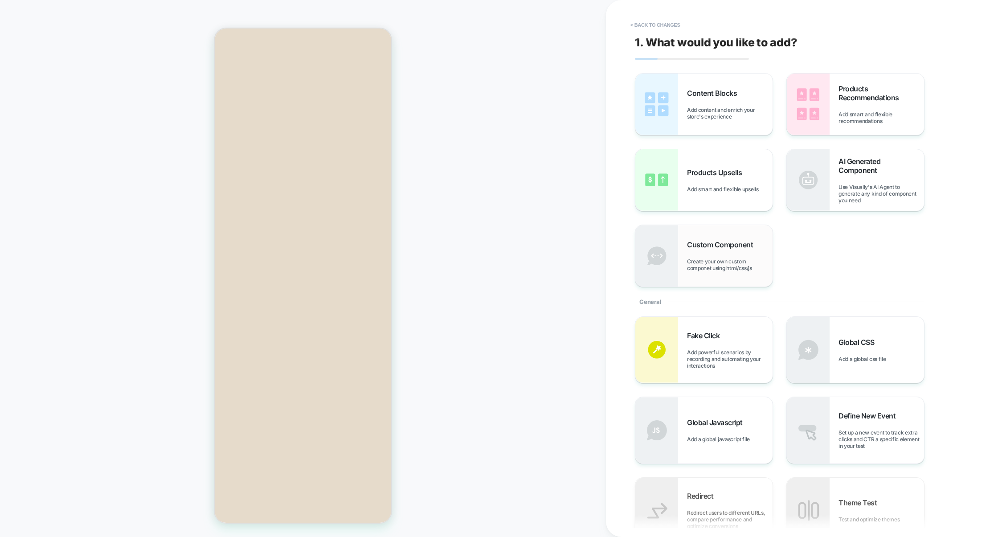
scroll to position [85, 0]
click at [719, 252] on div "Custom Component Create your own custom componet using html/css/js" at bounding box center [730, 255] width 86 height 31
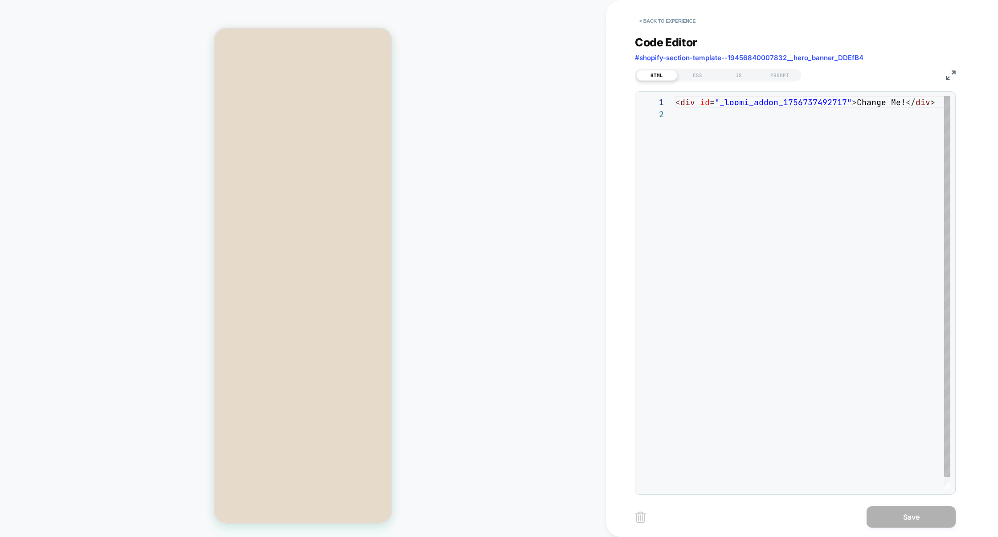
scroll to position [12, 0]
drag, startPoint x: 854, startPoint y: 104, endPoint x: 899, endPoint y: 106, distance: 45.1
click at [900, 106] on span "Change Me!" at bounding box center [881, 102] width 49 height 10
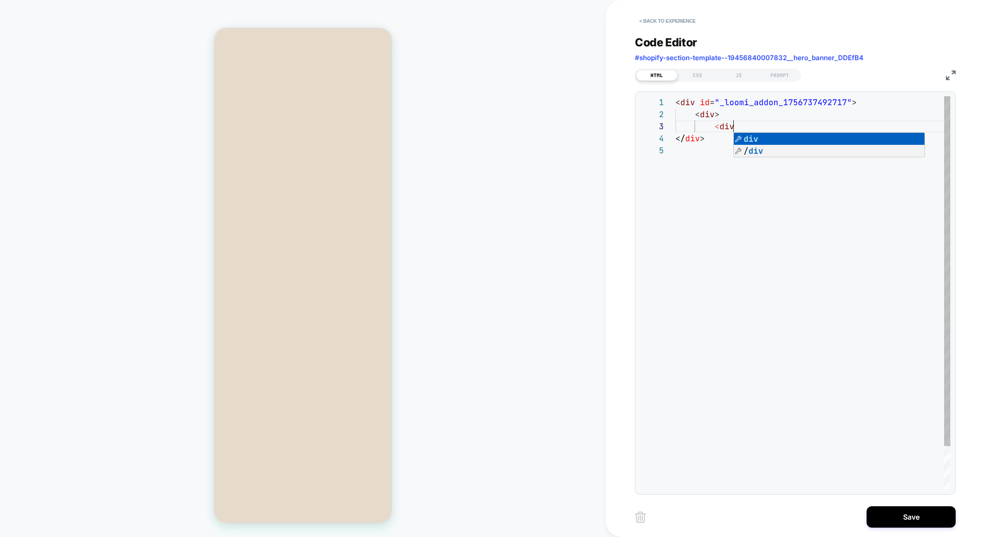
scroll to position [24, 62]
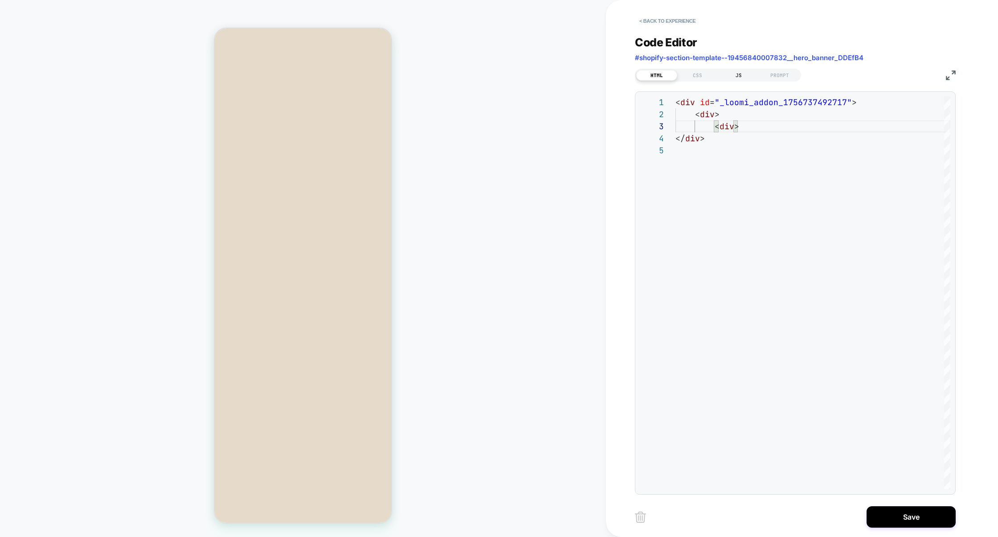
type textarea "**********"
click at [732, 74] on div "JS" at bounding box center [738, 75] width 41 height 11
click at [747, 131] on div at bounding box center [812, 292] width 275 height 393
click at [659, 76] on div "HTML" at bounding box center [656, 75] width 41 height 11
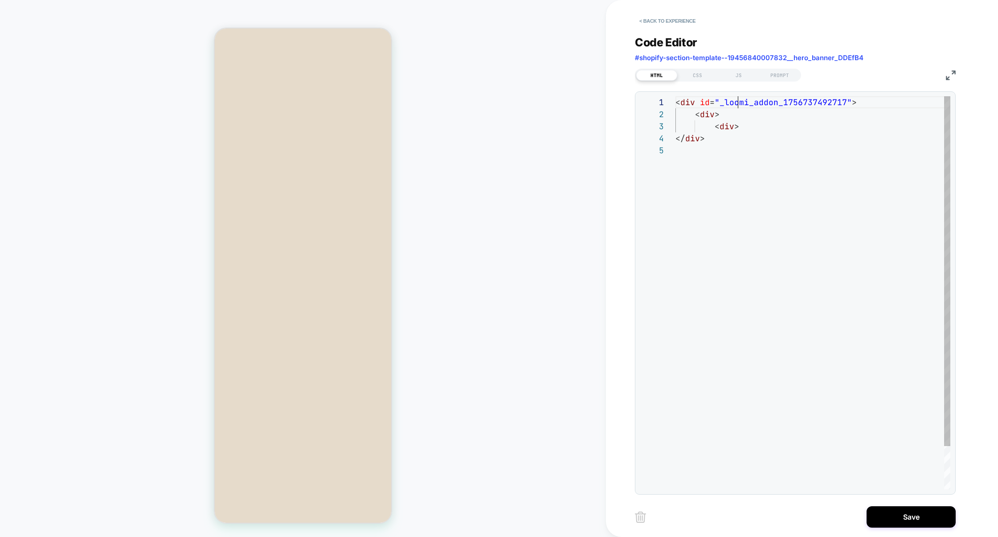
click at [739, 100] on div "< div id = "_loomi_addon_1756737492717" > < div > < div > </ div >" at bounding box center [812, 316] width 275 height 441
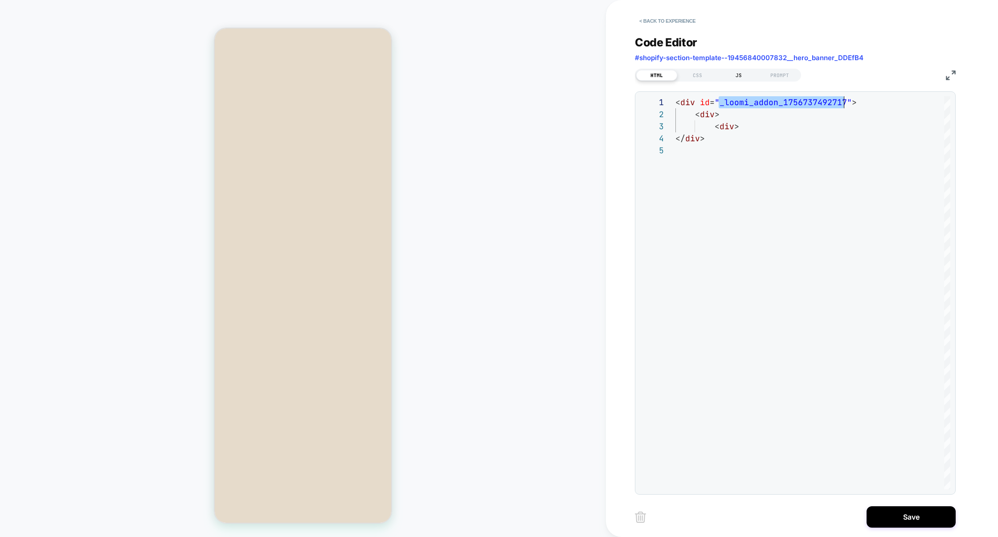
click at [734, 77] on div "JS" at bounding box center [738, 75] width 41 height 11
click at [647, 80] on div "HTML" at bounding box center [656, 75] width 41 height 11
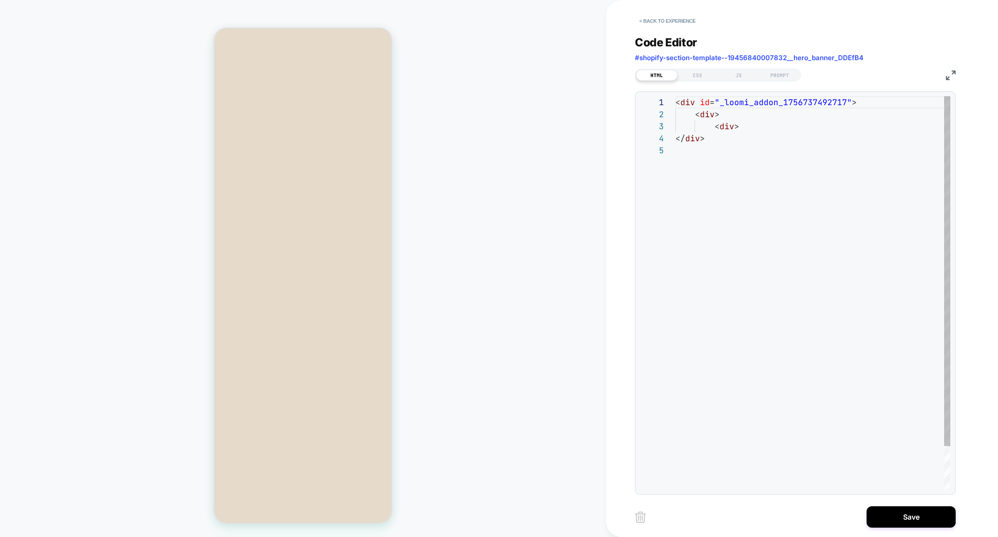
scroll to position [48, 0]
click at [710, 114] on div "< div id = "_loomi_addon_1756737492717" > < div > < div > </ div >" at bounding box center [812, 316] width 275 height 441
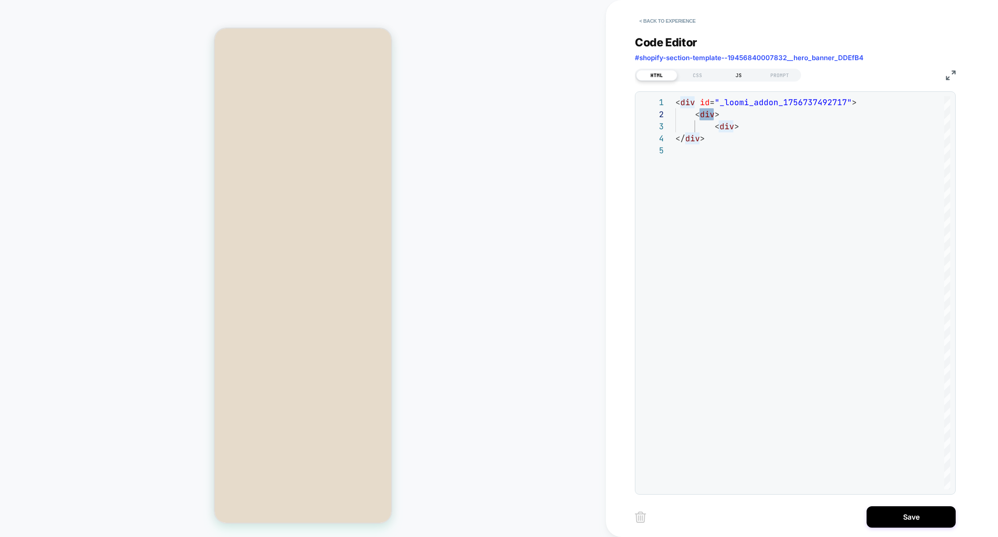
click at [734, 77] on div "JS" at bounding box center [738, 75] width 41 height 11
click at [735, 129] on div at bounding box center [812, 292] width 275 height 393
click at [703, 80] on div "CSS" at bounding box center [697, 75] width 41 height 11
click at [706, 125] on div at bounding box center [812, 292] width 275 height 393
type textarea "*"
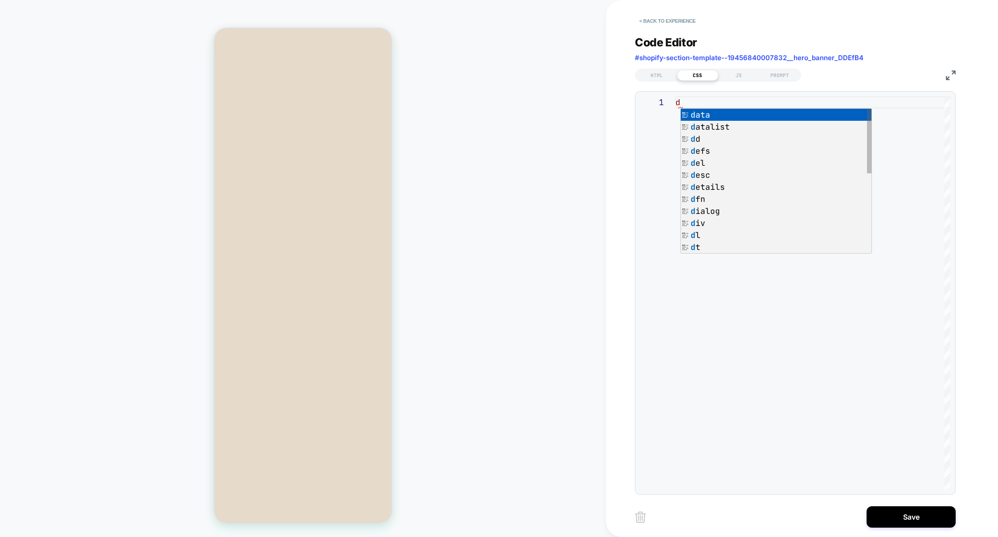
scroll to position [0, 0]
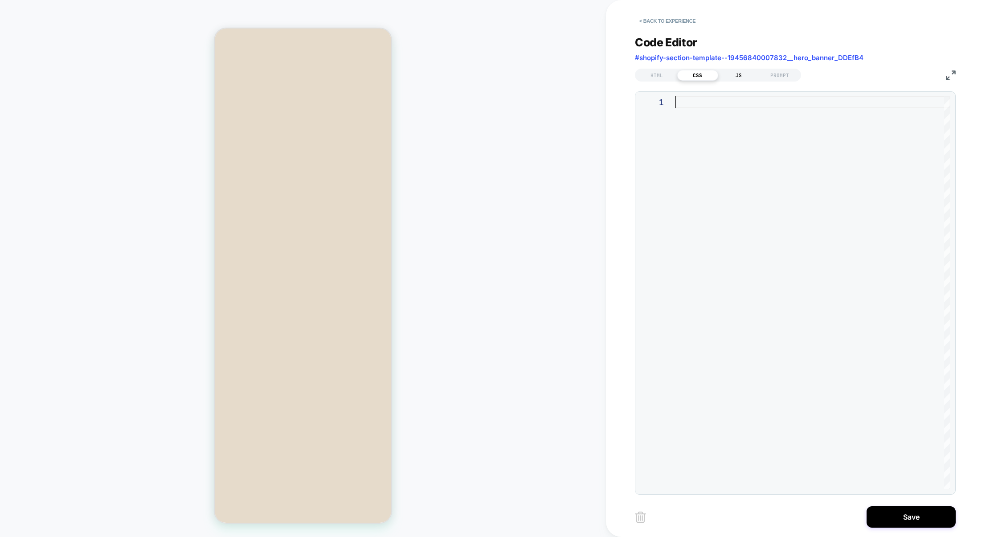
click at [736, 75] on div "JS" at bounding box center [738, 75] width 41 height 11
click at [715, 153] on div at bounding box center [812, 292] width 275 height 393
click at [698, 73] on div "CSS" at bounding box center [697, 75] width 41 height 11
click at [663, 75] on div "HTML" at bounding box center [656, 75] width 41 height 11
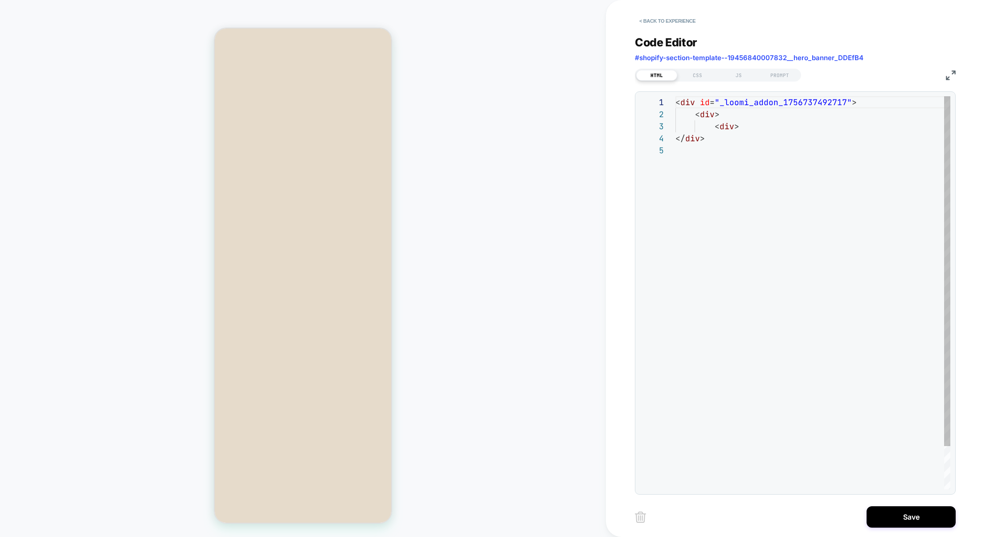
scroll to position [48, 0]
click at [784, 74] on div "PROMPT" at bounding box center [779, 75] width 41 height 11
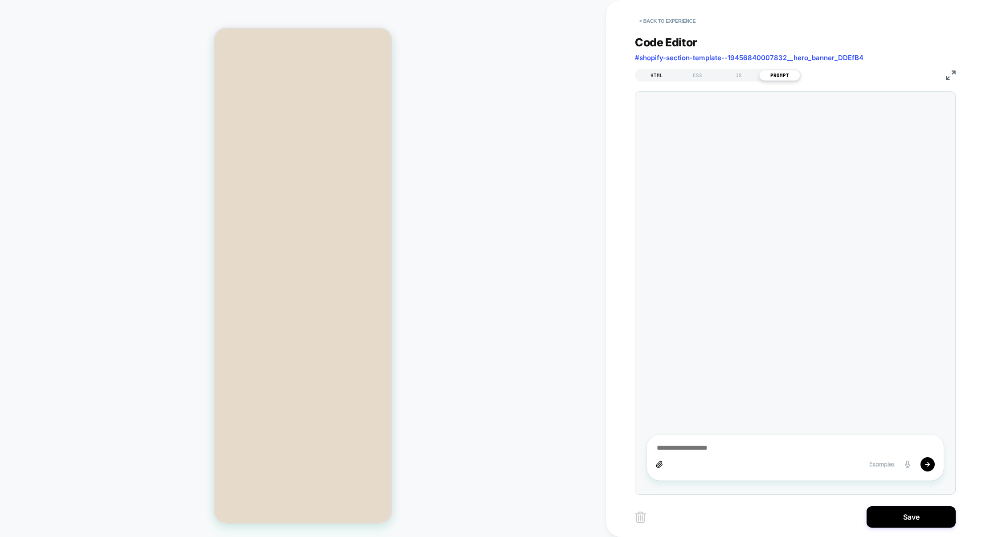
click at [664, 76] on div "HTML" at bounding box center [656, 75] width 41 height 11
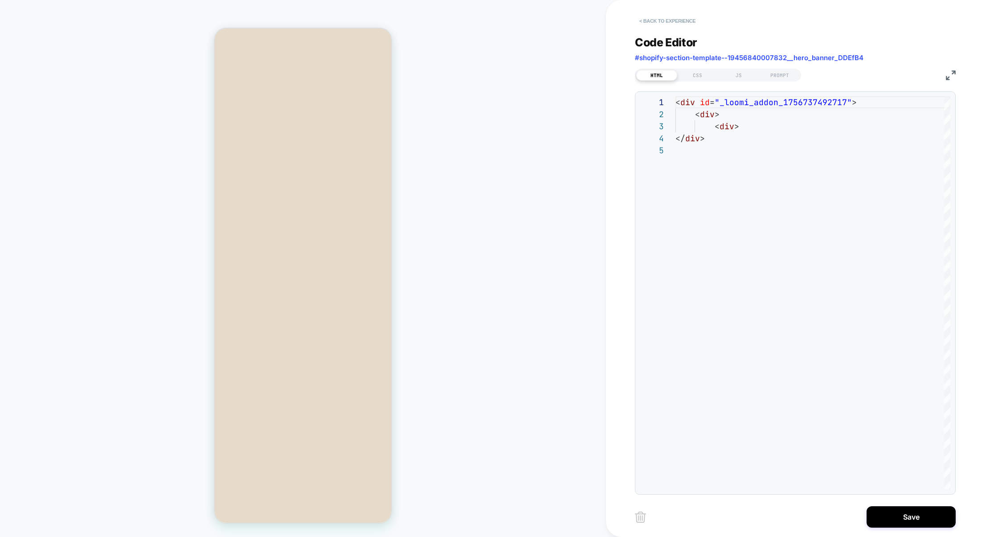
click at [686, 23] on button "< Back to experience" at bounding box center [667, 21] width 65 height 14
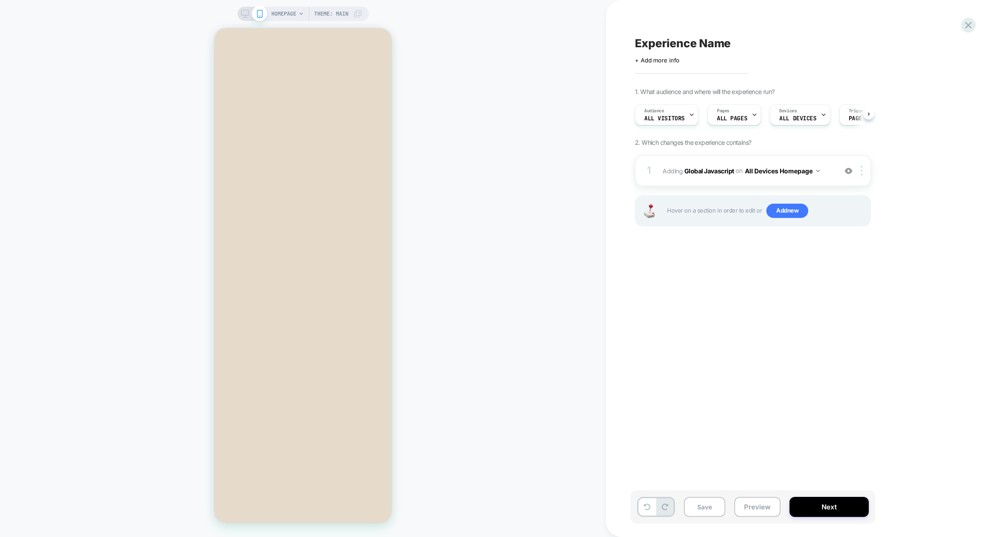
scroll to position [0, 0]
